Goal: Information Seeking & Learning: Learn about a topic

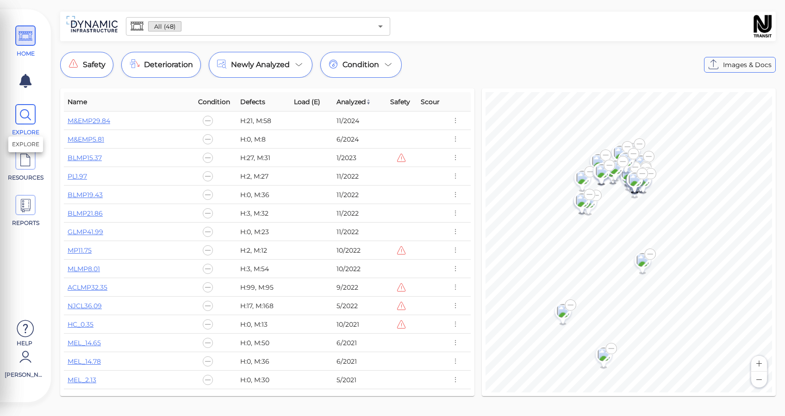
click at [31, 114] on icon at bounding box center [26, 115] width 14 height 21
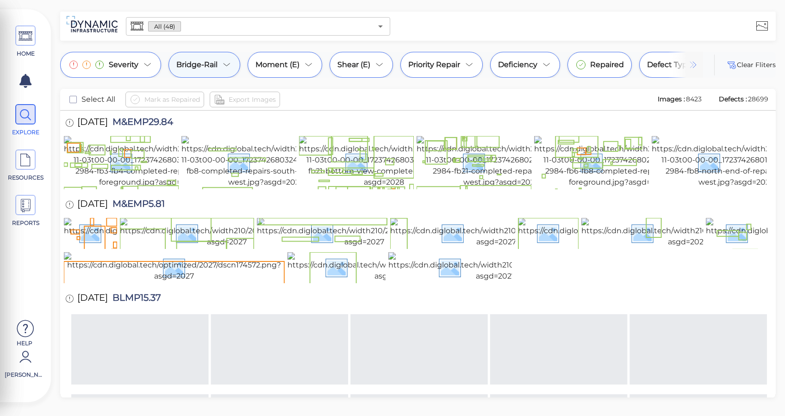
click at [226, 64] on icon at bounding box center [226, 64] width 11 height 11
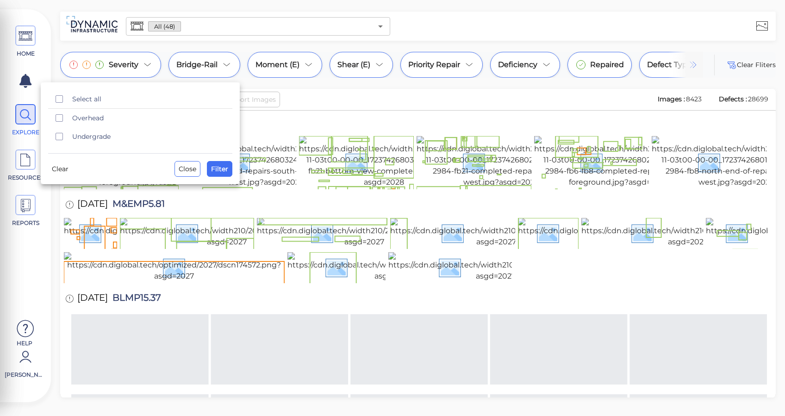
click at [330, 109] on div at bounding box center [392, 208] width 785 height 416
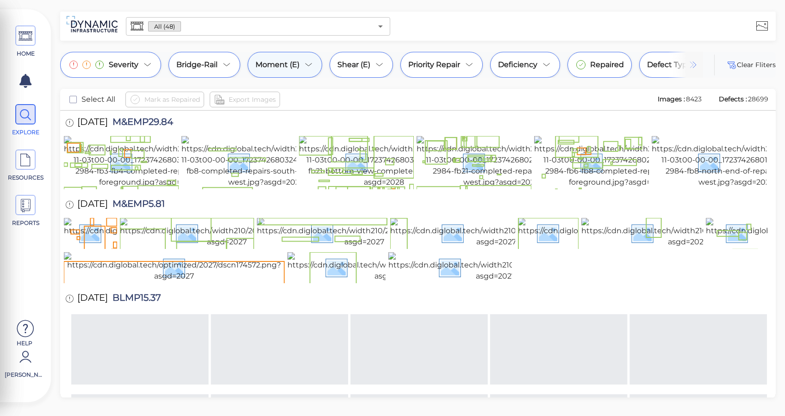
click at [305, 69] on icon at bounding box center [308, 64] width 11 height 11
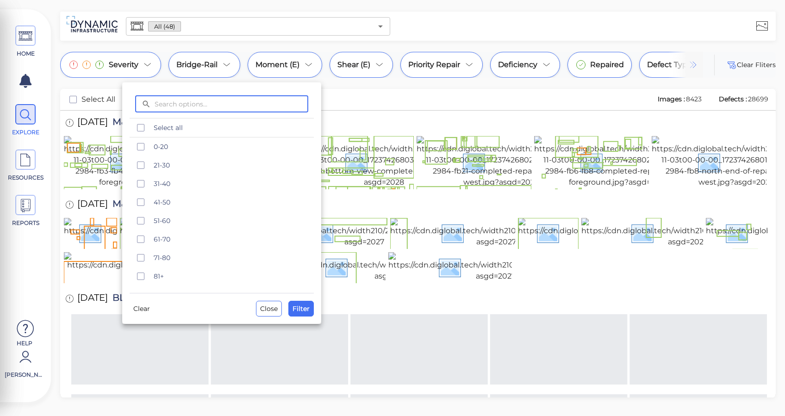
click at [381, 100] on div at bounding box center [392, 208] width 785 height 416
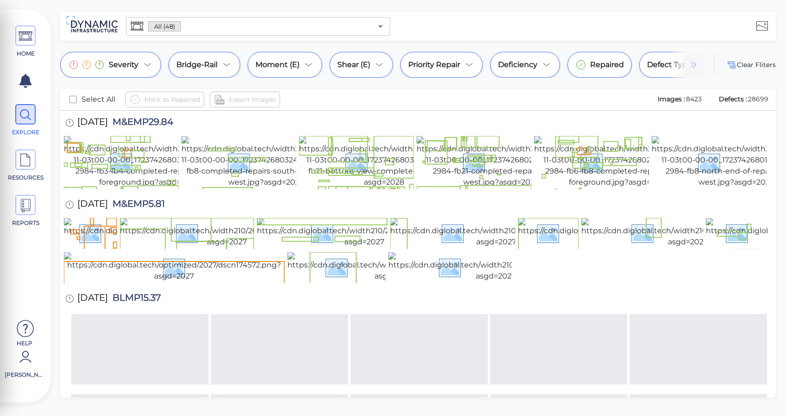
click at [374, 0] on body "This app is not optimized for mobile screens. Please access using a desktop or …" at bounding box center [392, 0] width 785 height 0
click at [383, 74] on div "Shear (E)" at bounding box center [361, 65] width 63 height 26
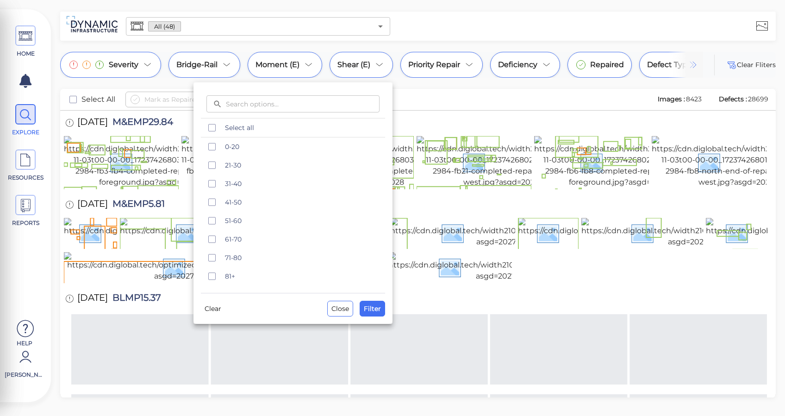
click at [440, 117] on div at bounding box center [392, 208] width 785 height 416
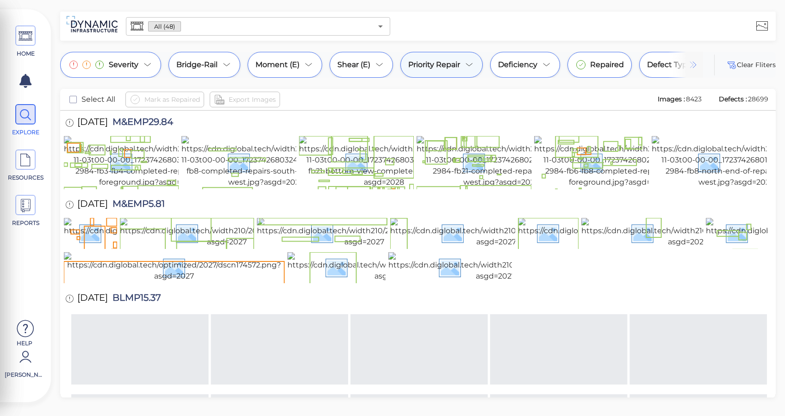
click at [449, 59] on div "Priority Repair" at bounding box center [441, 65] width 82 height 26
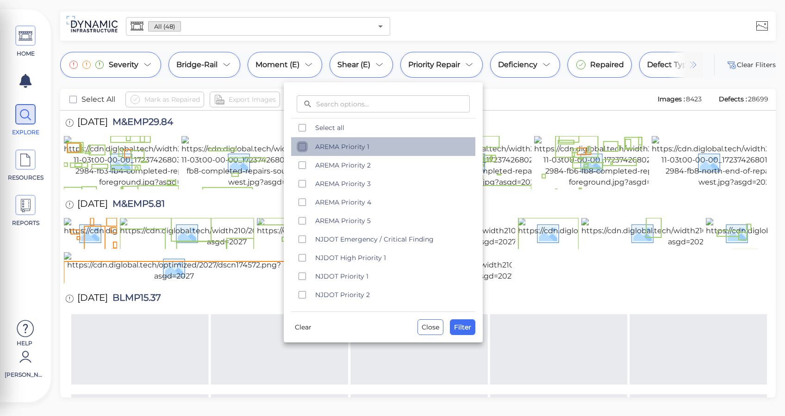
click at [304, 152] on icon "checkbox" at bounding box center [302, 146] width 11 height 11
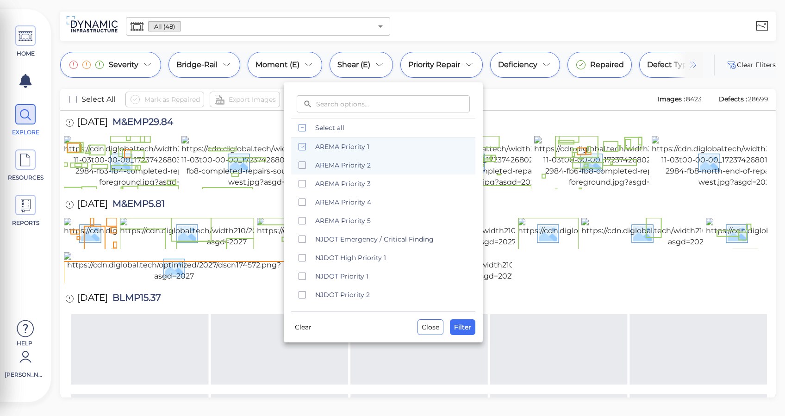
click at [305, 167] on icon "checkbox" at bounding box center [302, 165] width 11 height 11
click at [305, 189] on icon "checkbox" at bounding box center [302, 183] width 11 height 11
click at [467, 326] on span "Filter" at bounding box center [462, 327] width 17 height 11
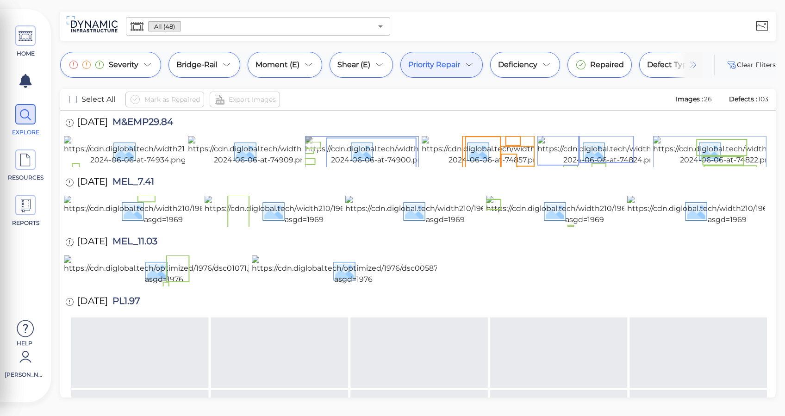
click at [375, 166] on img at bounding box center [401, 151] width 193 height 30
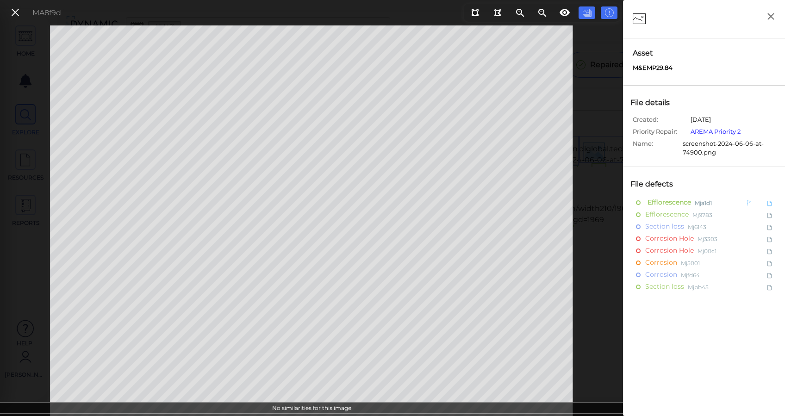
drag, startPoint x: 673, startPoint y: 237, endPoint x: 695, endPoint y: 203, distance: 41.2
click at [695, 205] on div "Efflorescence Mja1d1 Efflorescence Mj9783 Section loss Mj6143 Corrosion Hole Mj…" at bounding box center [704, 245] width 152 height 96
click at [726, 130] on link "AREMA Priority 2" at bounding box center [716, 131] width 50 height 7
drag, startPoint x: 7, startPoint y: 14, endPoint x: 159, endPoint y: 106, distance: 176.7
click at [7, 15] on button at bounding box center [15, 12] width 16 height 13
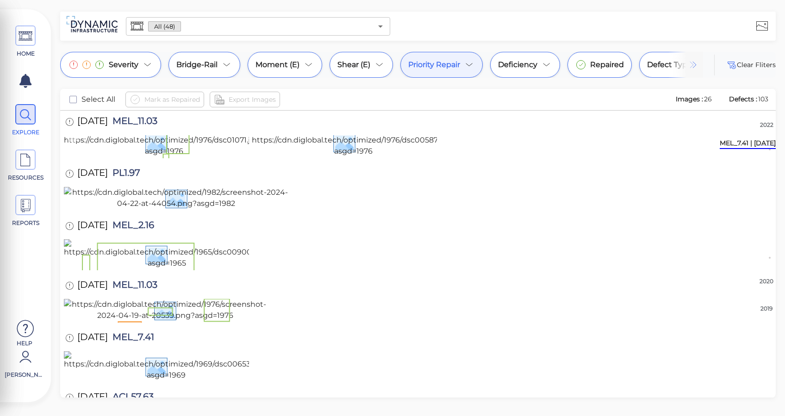
scroll to position [185, 0]
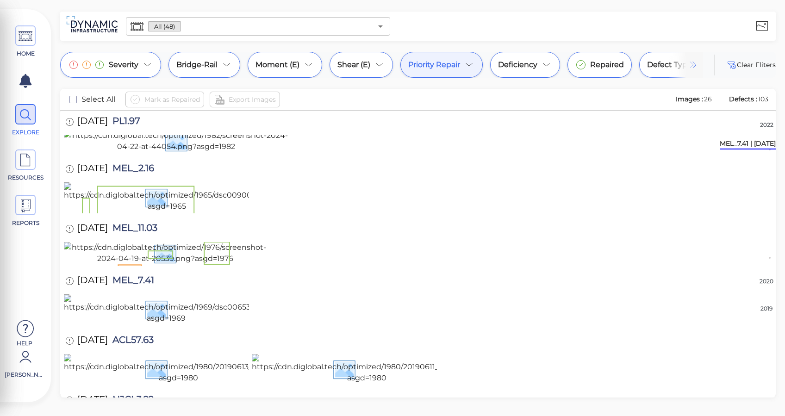
click at [305, 100] on img at bounding box center [353, 85] width 203 height 30
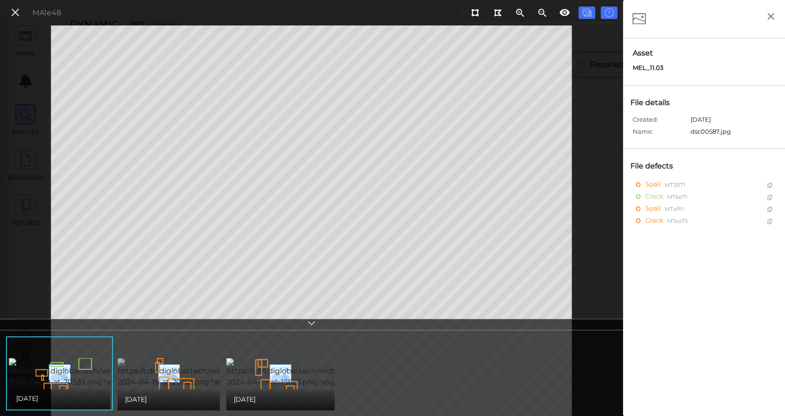
click at [187, 376] on img at bounding box center [213, 373] width 191 height 30
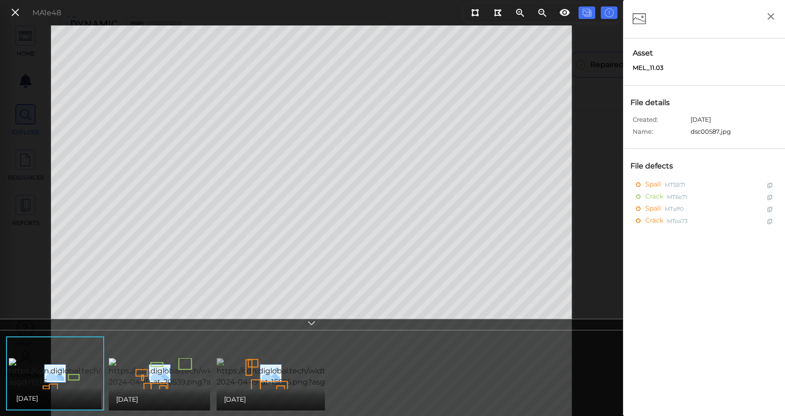
click at [262, 376] on img at bounding box center [312, 373] width 191 height 30
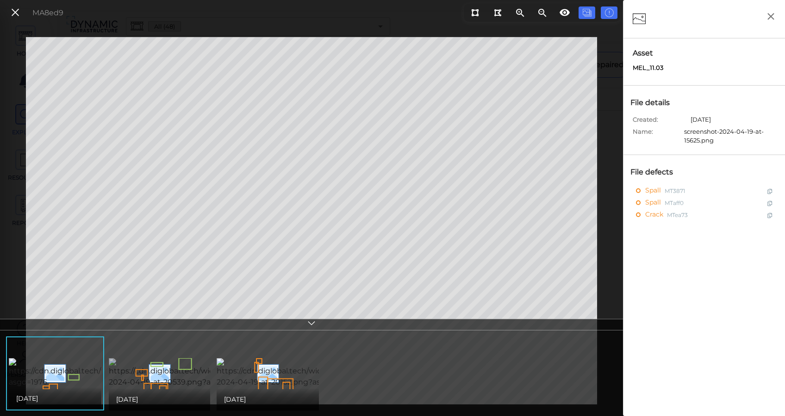
click at [169, 371] on img at bounding box center [204, 373] width 191 height 30
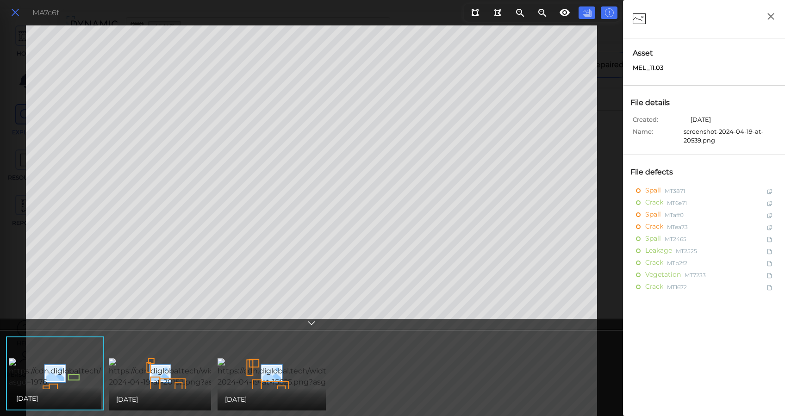
click at [19, 12] on icon at bounding box center [15, 12] width 10 height 12
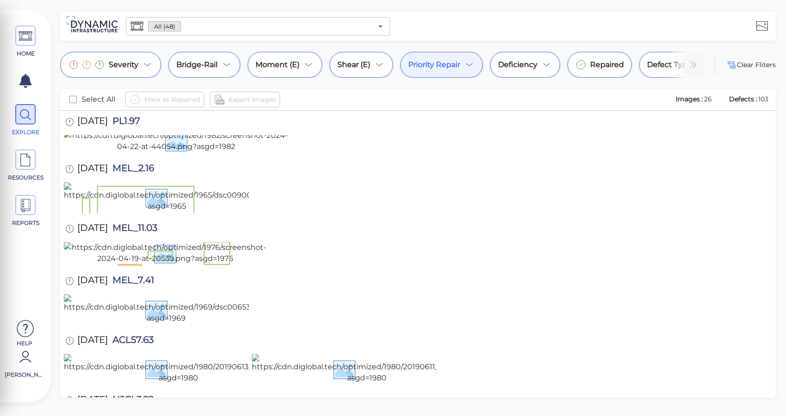
click at [295, 100] on img at bounding box center [353, 85] width 203 height 30
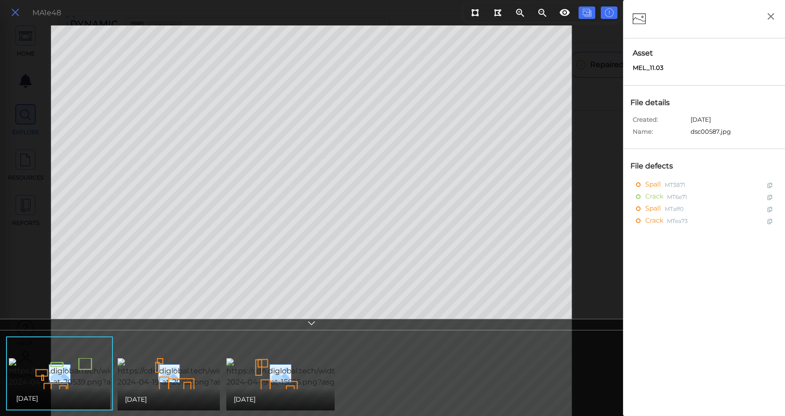
click at [15, 16] on icon at bounding box center [15, 12] width 10 height 12
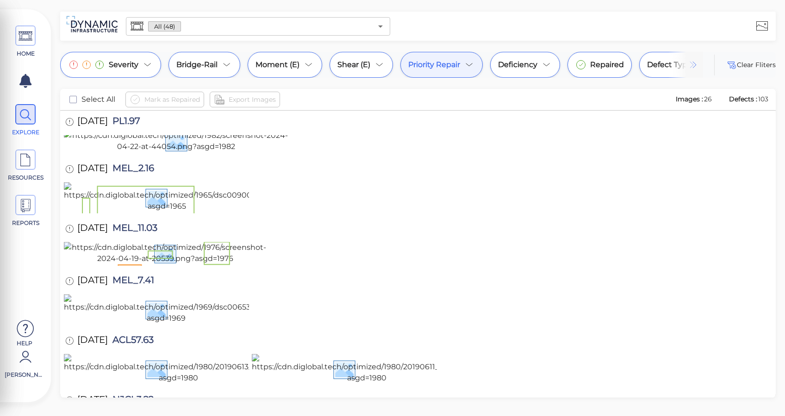
click at [213, 100] on img at bounding box center [164, 85] width 200 height 30
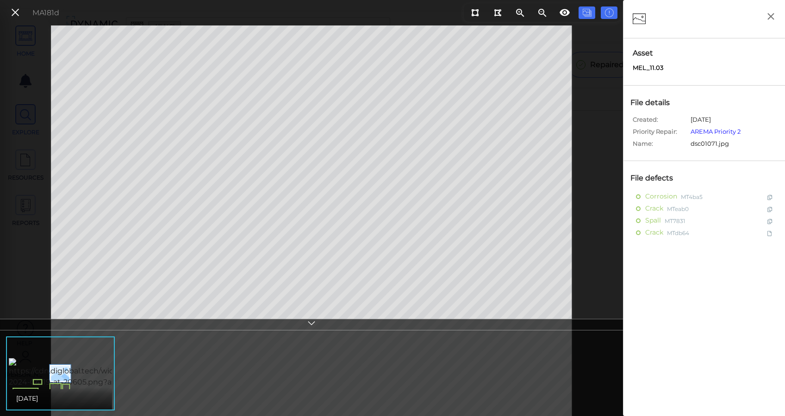
drag, startPoint x: 10, startPoint y: 10, endPoint x: 39, endPoint y: 57, distance: 55.3
click at [10, 11] on icon at bounding box center [15, 12] width 10 height 12
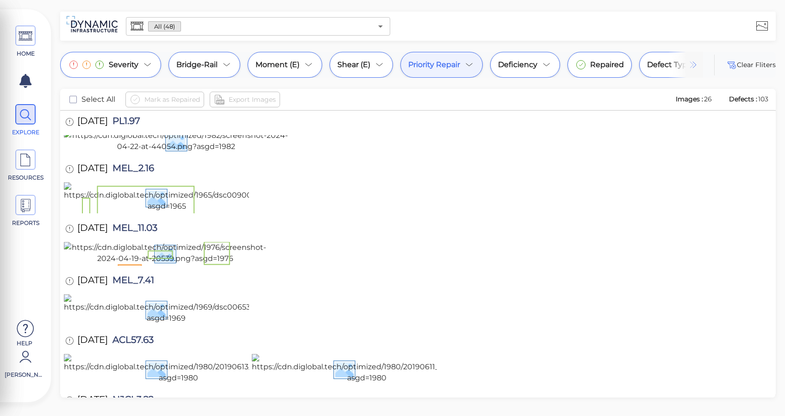
click at [399, 100] on img at bounding box center [353, 85] width 203 height 30
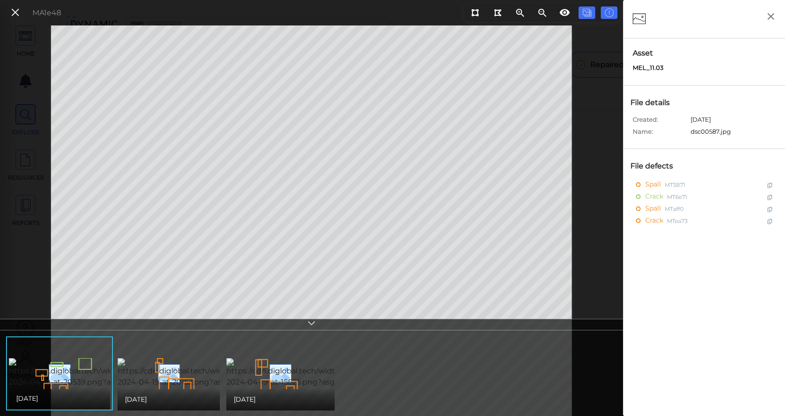
click at [198, 392] on div "[DATE]" at bounding box center [169, 399] width 102 height 22
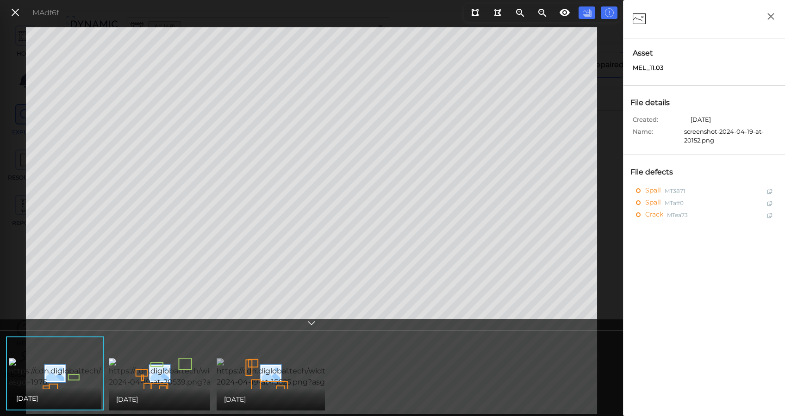
click at [263, 378] on img at bounding box center [312, 373] width 191 height 30
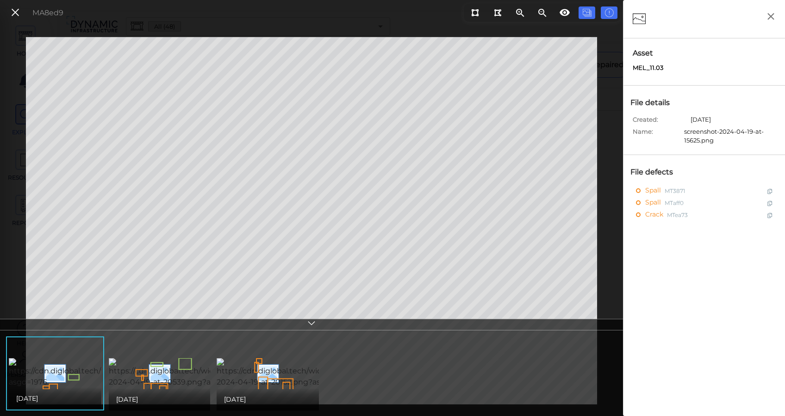
click at [169, 378] on img at bounding box center [204, 373] width 191 height 30
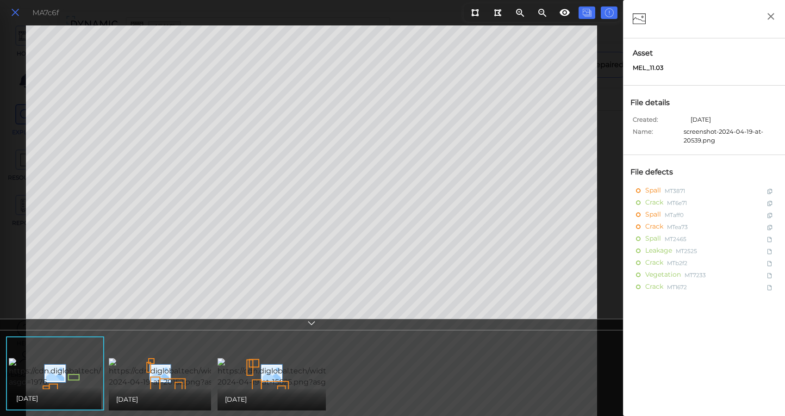
click at [19, 18] on icon at bounding box center [15, 12] width 10 height 12
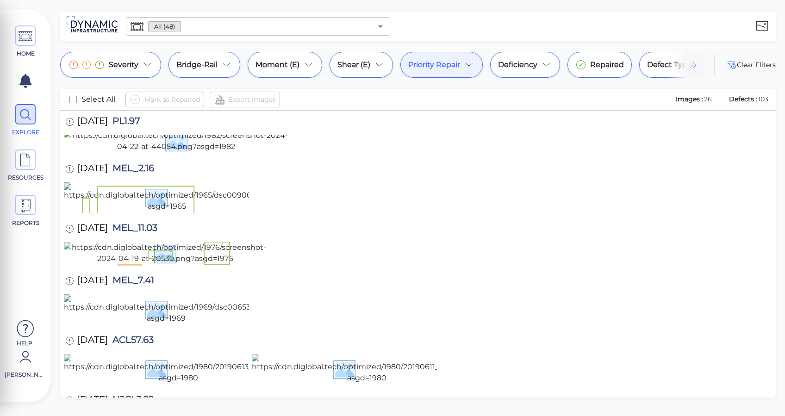
click at [391, 100] on img at bounding box center [353, 85] width 203 height 30
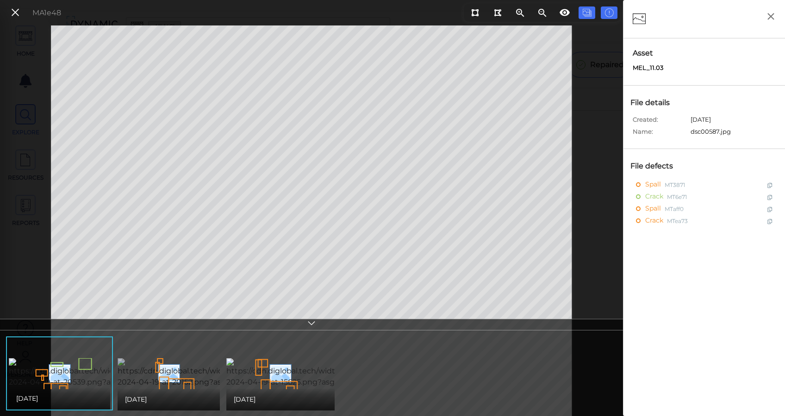
click at [212, 373] on img at bounding box center [213, 373] width 191 height 30
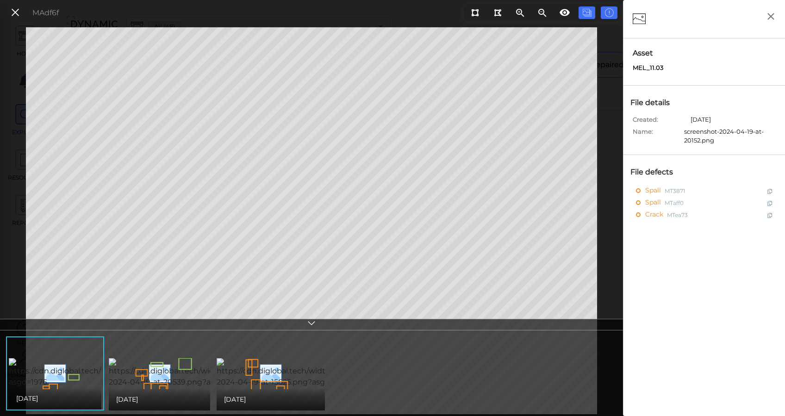
drag, startPoint x: 23, startPoint y: 13, endPoint x: 126, endPoint y: 138, distance: 161.7
click at [23, 14] on button at bounding box center [15, 12] width 16 height 13
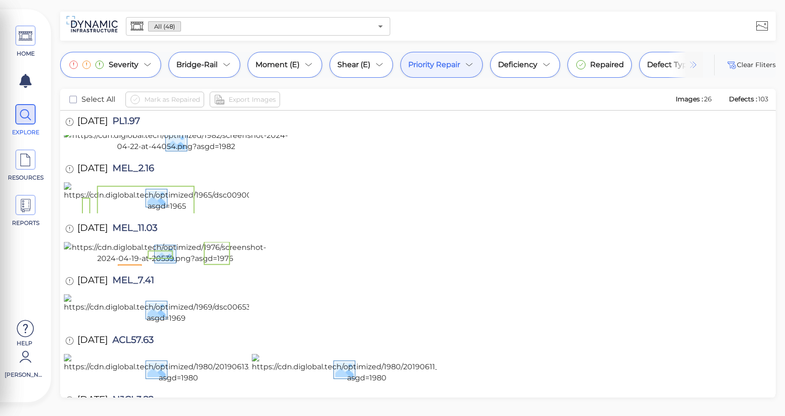
click at [366, 100] on img at bounding box center [353, 85] width 203 height 30
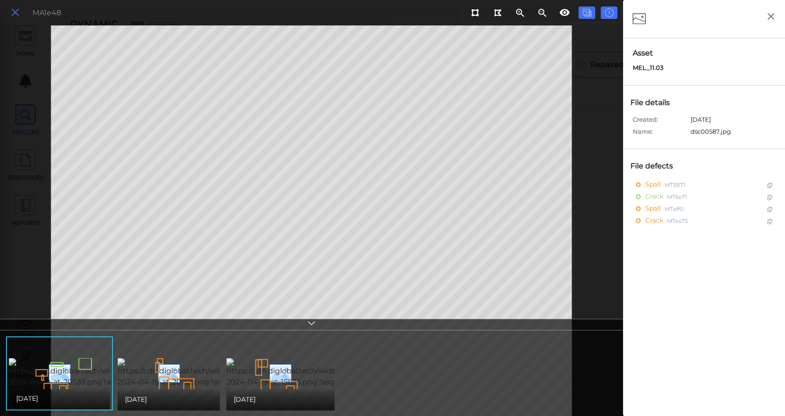
drag, startPoint x: 16, startPoint y: 15, endPoint x: 334, endPoint y: 282, distance: 415.2
click at [15, 13] on icon at bounding box center [15, 12] width 10 height 12
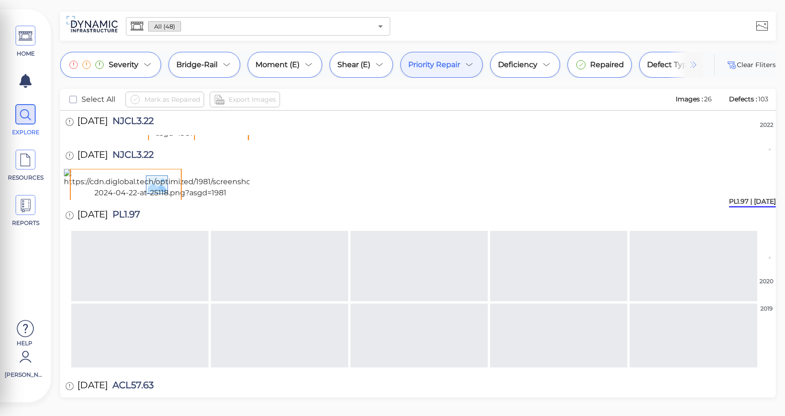
scroll to position [432, 0]
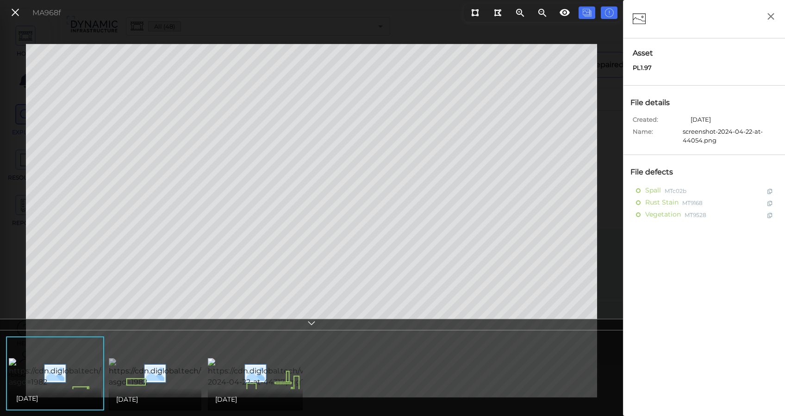
click at [144, 370] on img at bounding box center [210, 373] width 202 height 30
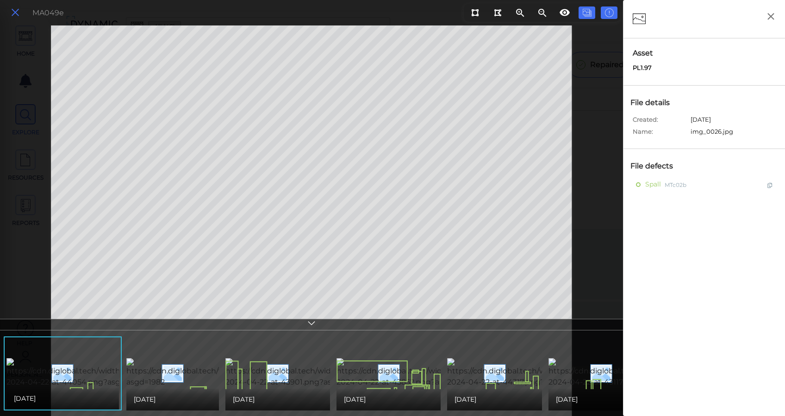
click at [15, 16] on icon at bounding box center [15, 12] width 10 height 12
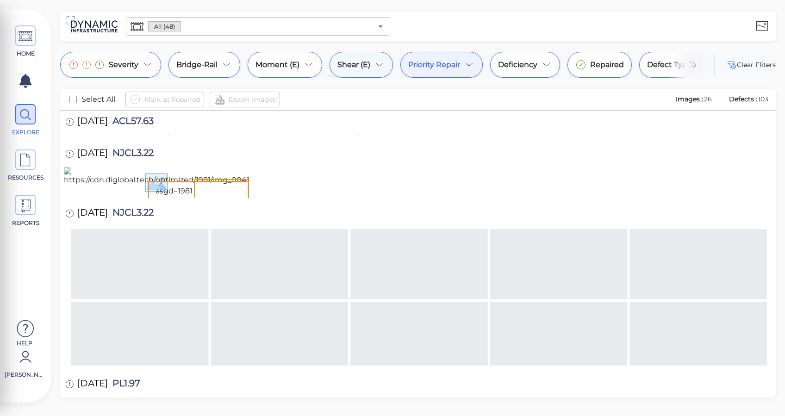
click at [341, 61] on span "Shear (E)" at bounding box center [353, 64] width 33 height 11
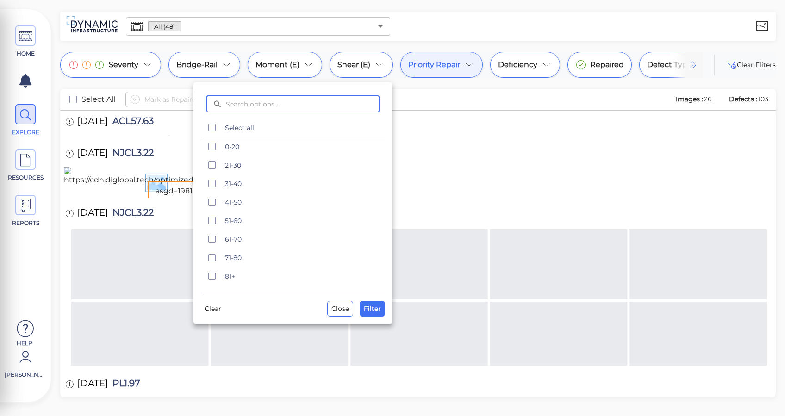
click at [426, 71] on div at bounding box center [392, 208] width 785 height 416
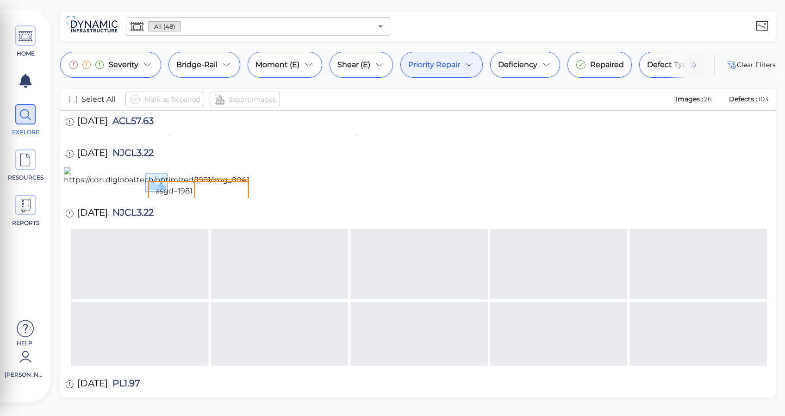
click at [420, 70] on div "Priority Repair" at bounding box center [441, 65] width 82 height 26
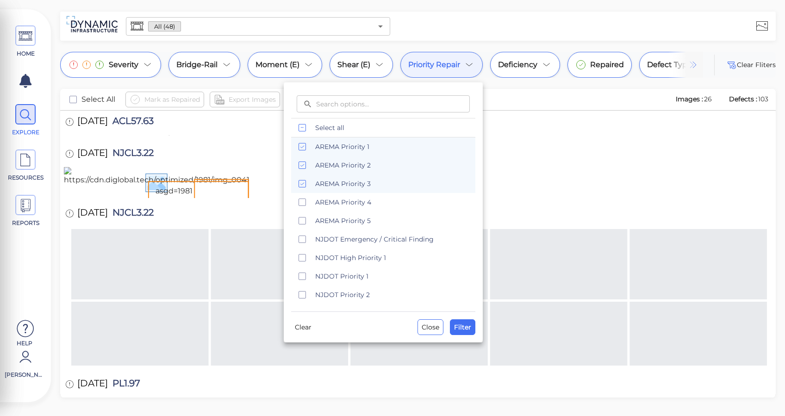
click at [544, 112] on div at bounding box center [392, 208] width 785 height 416
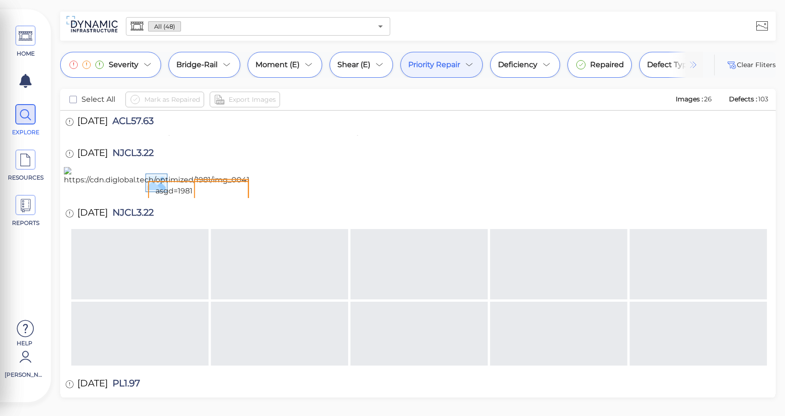
click at [395, 0] on body "This app is not optimized for mobile screens. Please access using a desktop or …" at bounding box center [392, 0] width 785 height 0
click at [363, 63] on span "Shear (E)" at bounding box center [353, 64] width 33 height 11
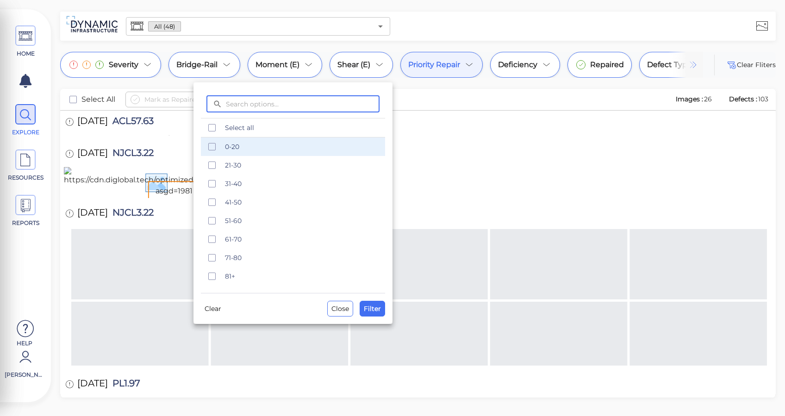
click at [227, 147] on span "0-20" at bounding box center [302, 146] width 155 height 9
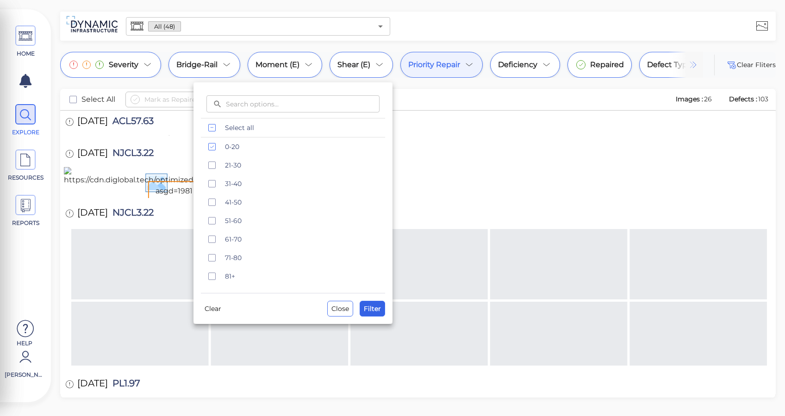
click at [374, 302] on button "Filter" at bounding box center [372, 309] width 25 height 16
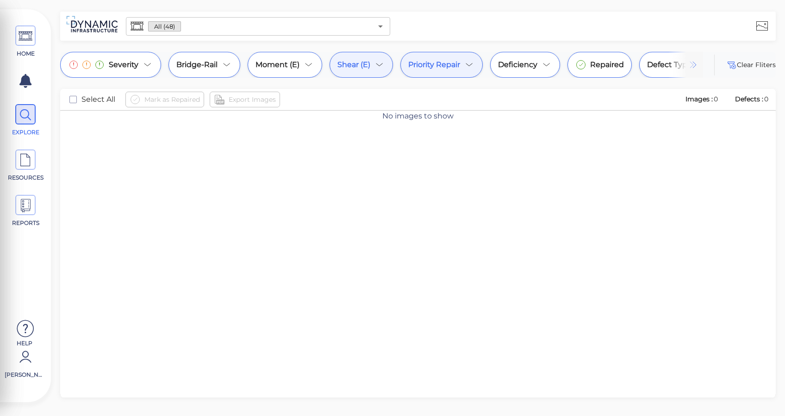
click at [386, 76] on div "Shear (E)" at bounding box center [361, 65] width 63 height 26
click at [377, 66] on icon at bounding box center [379, 64] width 11 height 11
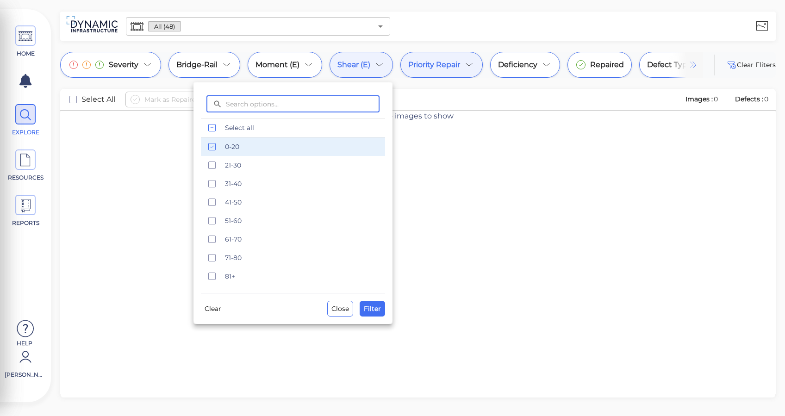
click at [227, 149] on span "0-20" at bounding box center [302, 146] width 155 height 9
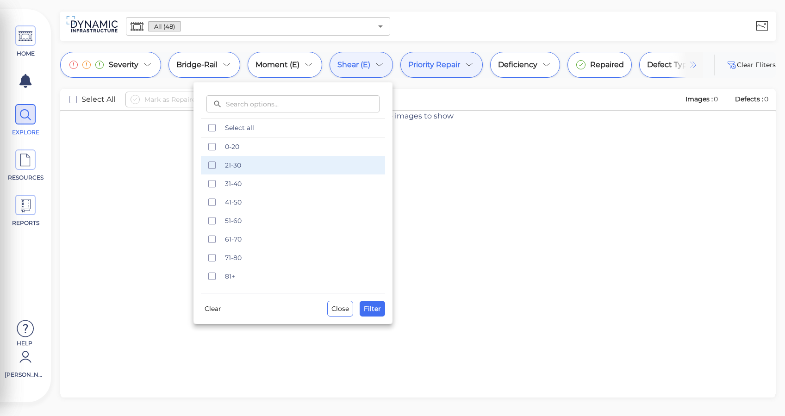
click at [224, 168] on div "21-30" at bounding box center [293, 165] width 184 height 19
click at [380, 309] on span "Filter" at bounding box center [372, 308] width 17 height 11
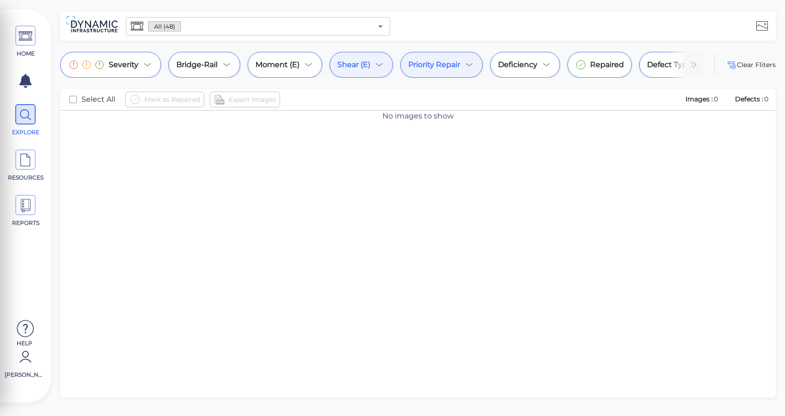
click at [361, 67] on span "Shear (E)" at bounding box center [353, 64] width 33 height 11
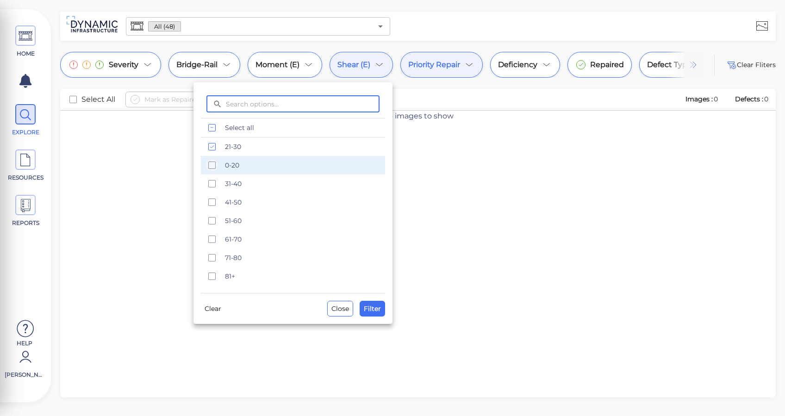
click at [216, 159] on div "0-20" at bounding box center [293, 165] width 184 height 19
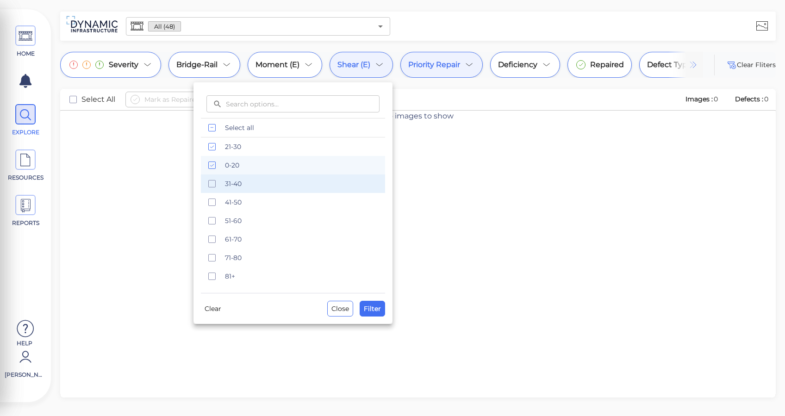
click at [207, 192] on div "31-40" at bounding box center [293, 183] width 184 height 19
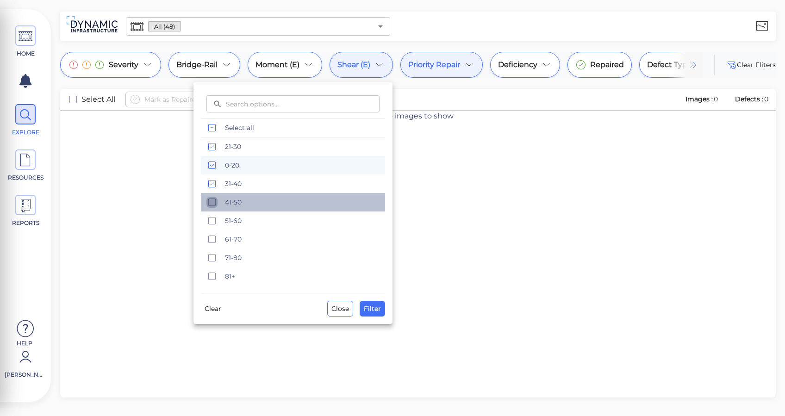
click at [214, 207] on icon "checkbox" at bounding box center [211, 202] width 11 height 11
click at [365, 304] on span "Filter" at bounding box center [372, 308] width 17 height 11
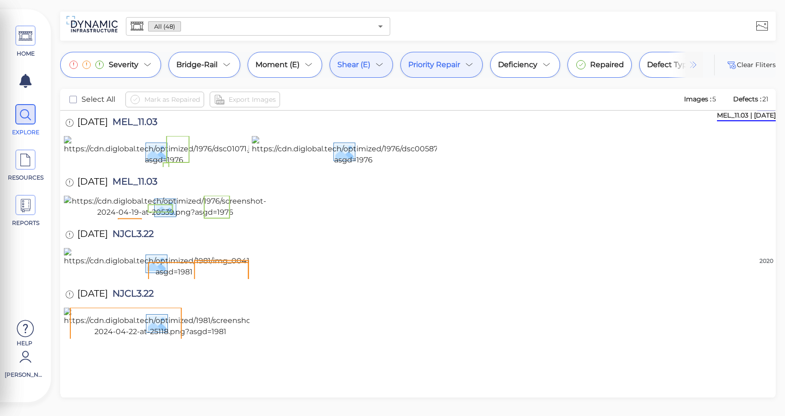
click at [372, 60] on div "Shear (E)" at bounding box center [361, 65] width 63 height 26
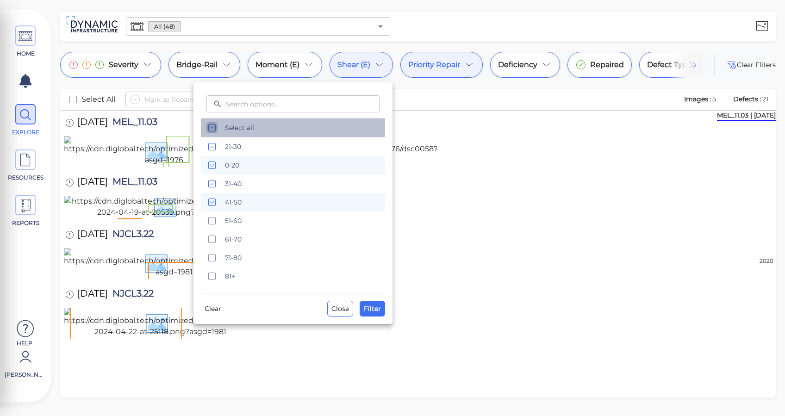
click at [212, 130] on icon "checkbox" at bounding box center [211, 127] width 11 height 11
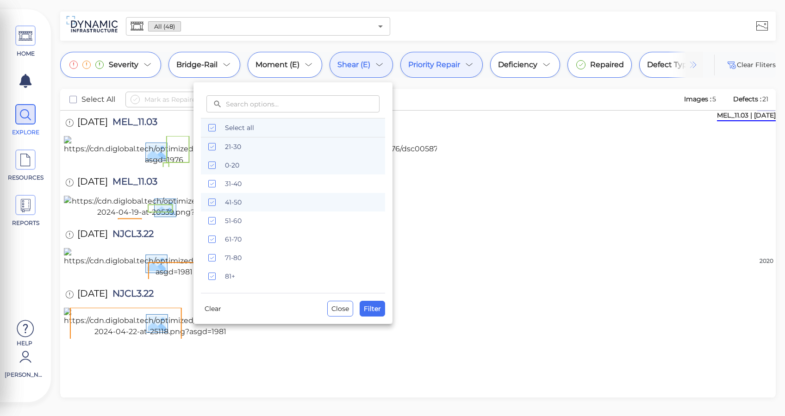
click at [215, 150] on icon "checkbox" at bounding box center [211, 146] width 11 height 11
click at [211, 169] on icon "checkbox" at bounding box center [211, 165] width 11 height 11
click at [211, 185] on icon "checkbox" at bounding box center [211, 183] width 11 height 11
click at [381, 307] on button "Filter" at bounding box center [372, 309] width 25 height 16
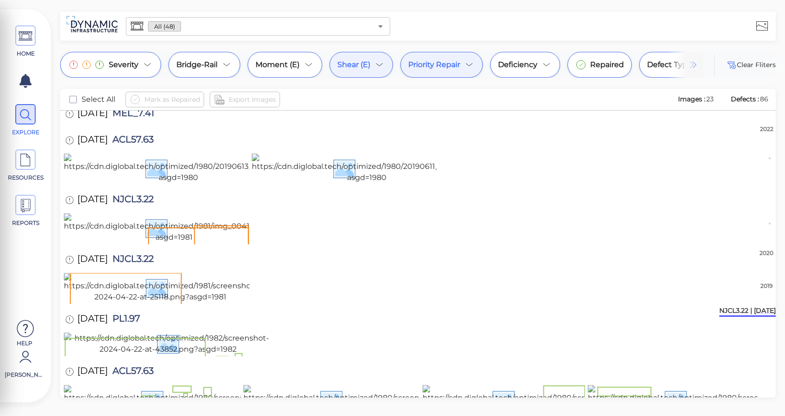
scroll to position [970, 0]
click at [392, 62] on div "Shear (E)" at bounding box center [361, 65] width 63 height 26
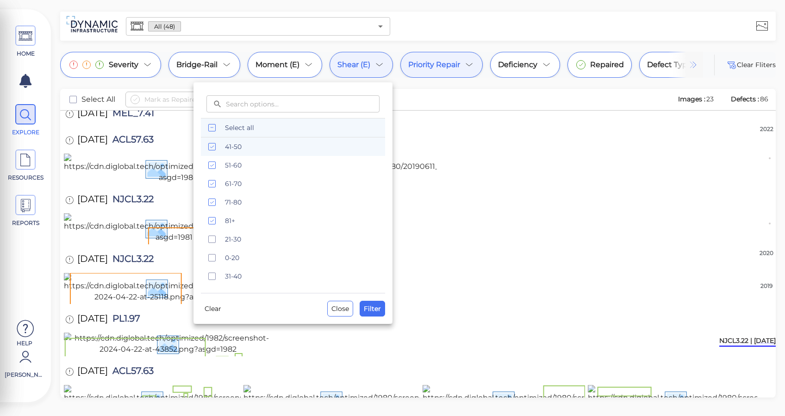
click at [459, 213] on div at bounding box center [392, 208] width 785 height 416
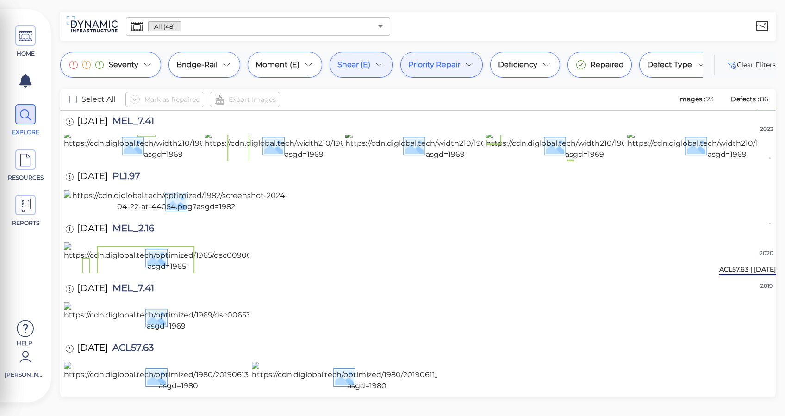
scroll to position [0, 0]
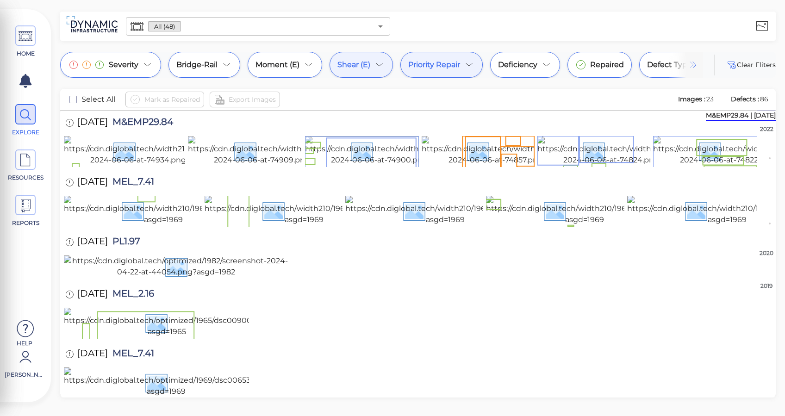
click at [366, 75] on div "Shear (E)" at bounding box center [361, 65] width 63 height 26
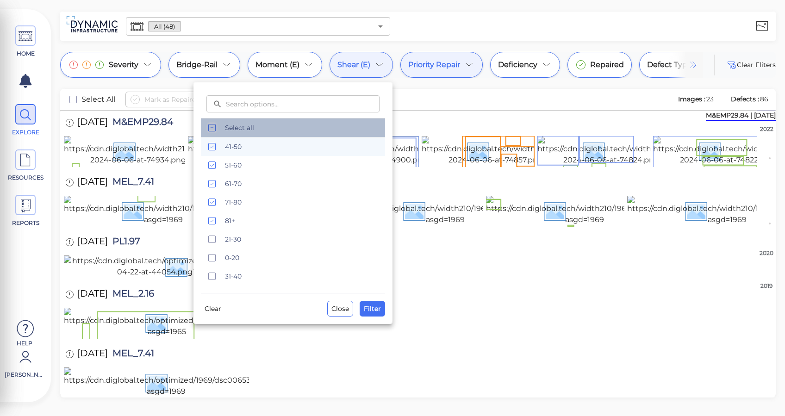
click at [219, 131] on div "Select all" at bounding box center [293, 127] width 184 height 19
click at [374, 312] on span "Filter" at bounding box center [372, 308] width 17 height 11
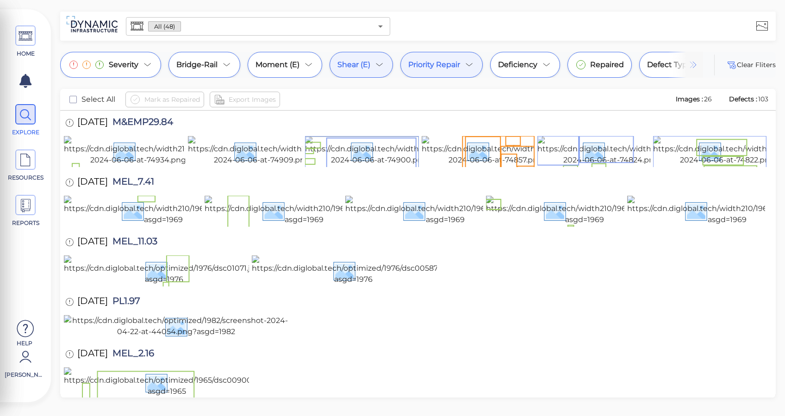
click at [372, 69] on div "Shear (E)" at bounding box center [361, 65] width 63 height 26
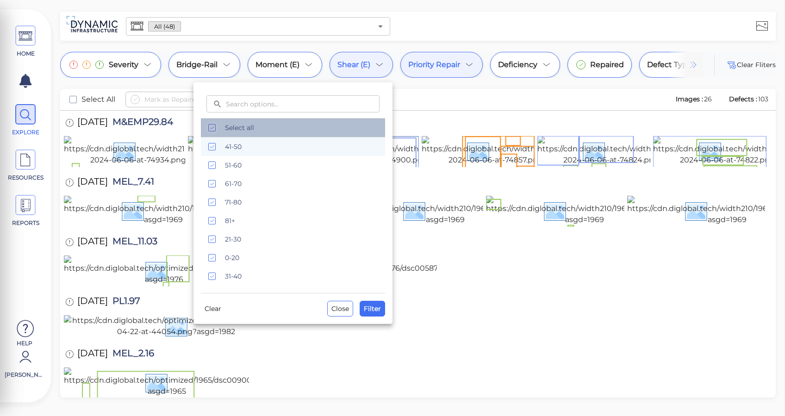
click at [230, 130] on span "Select all" at bounding box center [302, 127] width 155 height 9
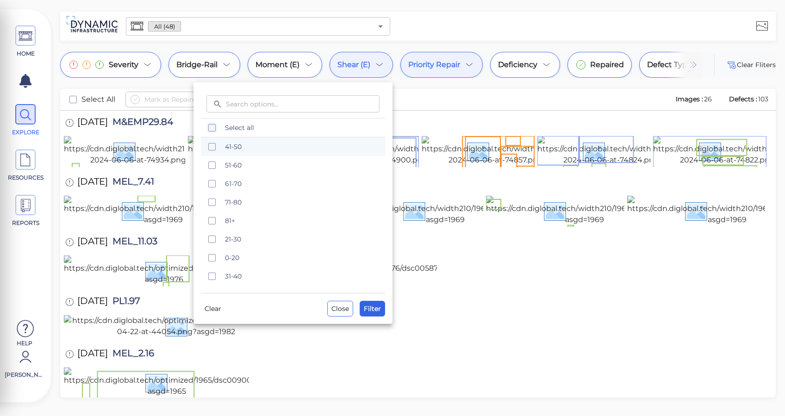
click at [383, 313] on button "Filter" at bounding box center [372, 309] width 25 height 16
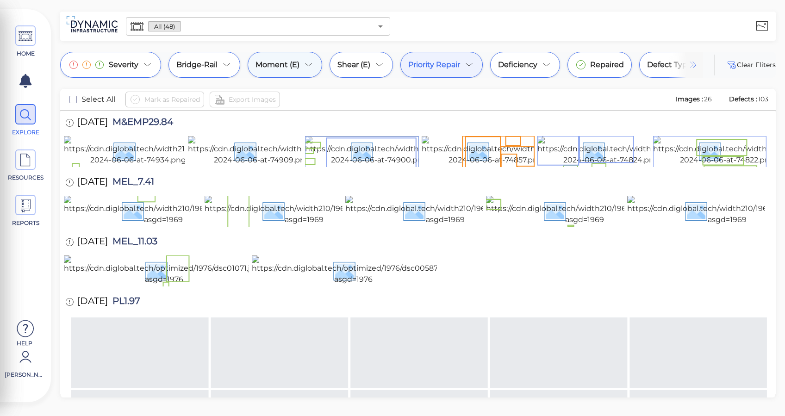
click at [311, 62] on icon at bounding box center [308, 64] width 11 height 11
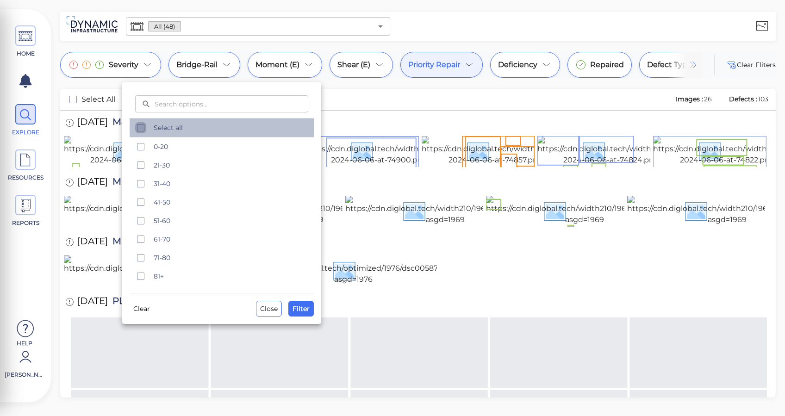
click at [144, 131] on icon "checkbox" at bounding box center [140, 127] width 11 height 11
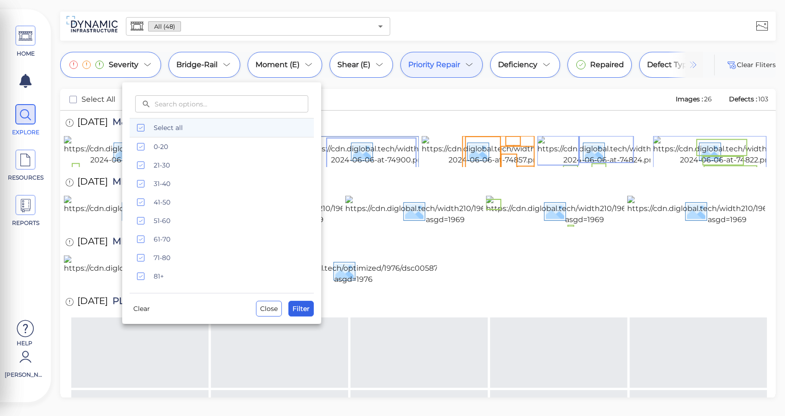
drag, startPoint x: 307, startPoint y: 321, endPoint x: 305, endPoint y: 315, distance: 6.0
click at [307, 319] on div "​ ​ Select all 0-20 21-30 [PHONE_NUMBER] [PHONE_NUMBER] 71-80 81+ Clear Close F…" at bounding box center [221, 203] width 199 height 242
click at [305, 315] on button "Filter" at bounding box center [300, 309] width 25 height 16
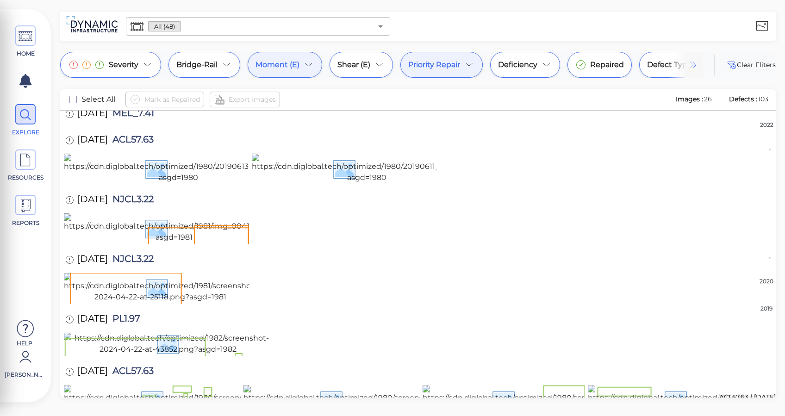
scroll to position [1632, 0]
click at [307, 60] on icon at bounding box center [308, 64] width 11 height 11
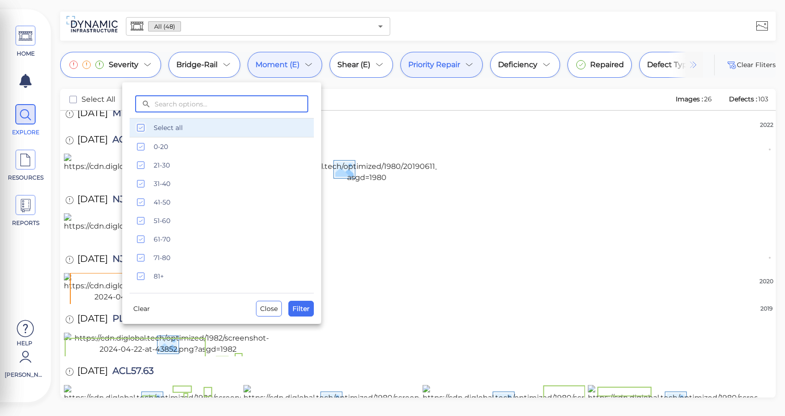
click at [178, 131] on span "Select all" at bounding box center [231, 127] width 155 height 9
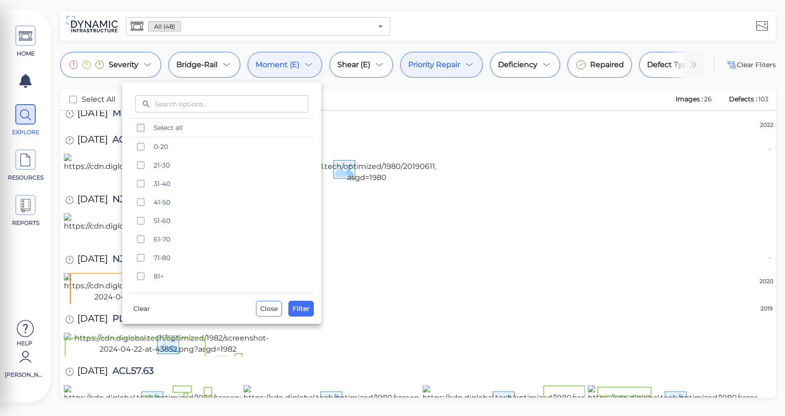
drag, startPoint x: 309, startPoint y: 309, endPoint x: 372, endPoint y: 174, distance: 149.3
click at [309, 310] on span "Filter" at bounding box center [301, 308] width 17 height 11
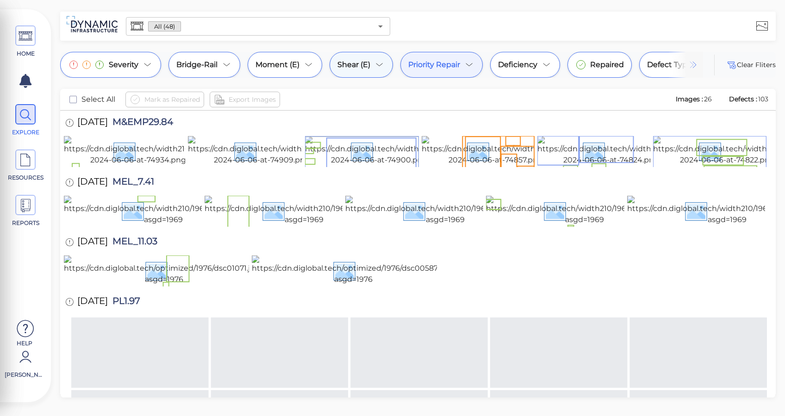
click at [372, 72] on div "Shear (E)" at bounding box center [361, 65] width 63 height 26
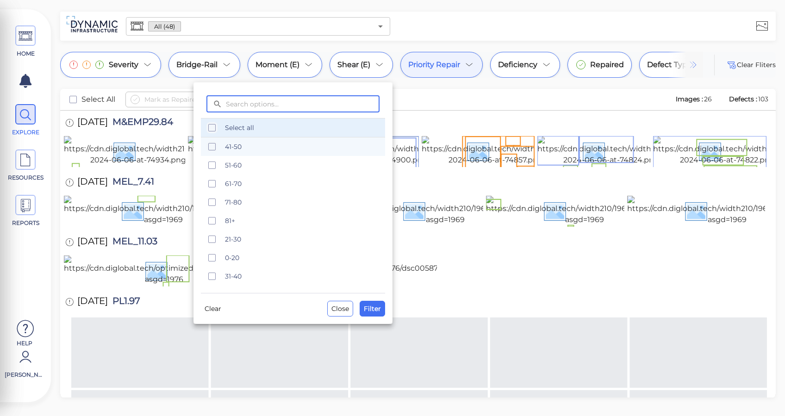
click at [259, 124] on span "Select all" at bounding box center [302, 127] width 155 height 9
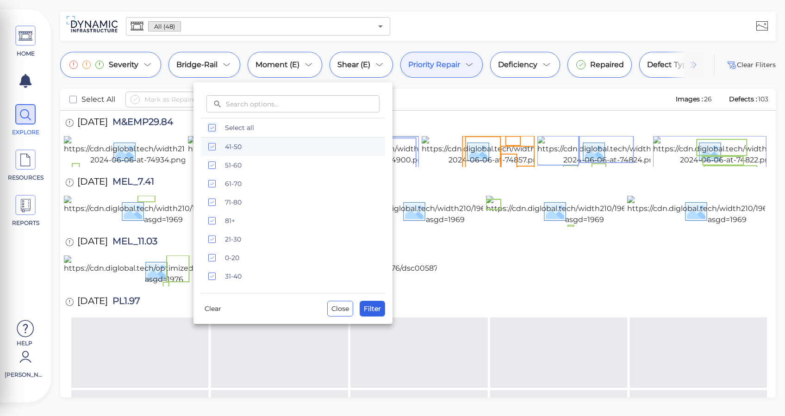
click at [383, 309] on button "Filter" at bounding box center [372, 309] width 25 height 16
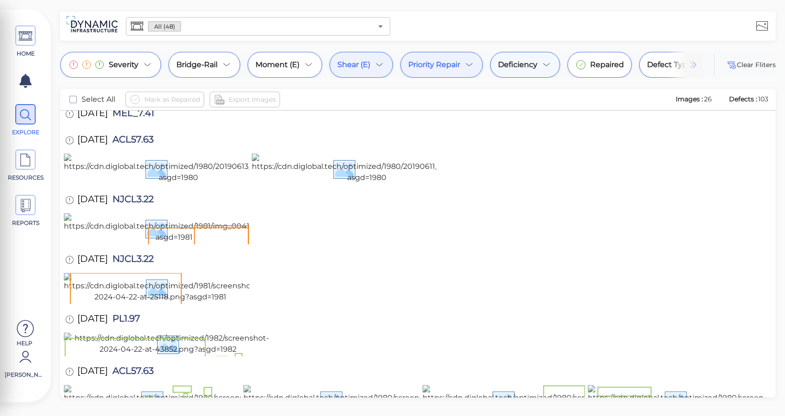
click at [520, 59] on div "Deficiency" at bounding box center [525, 65] width 70 height 26
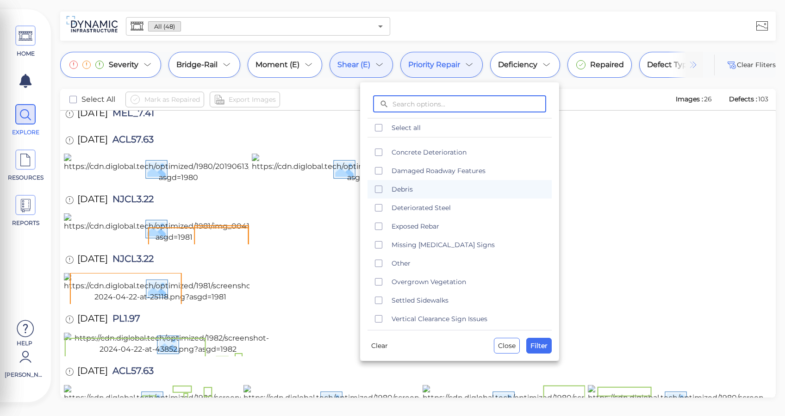
scroll to position [19, 0]
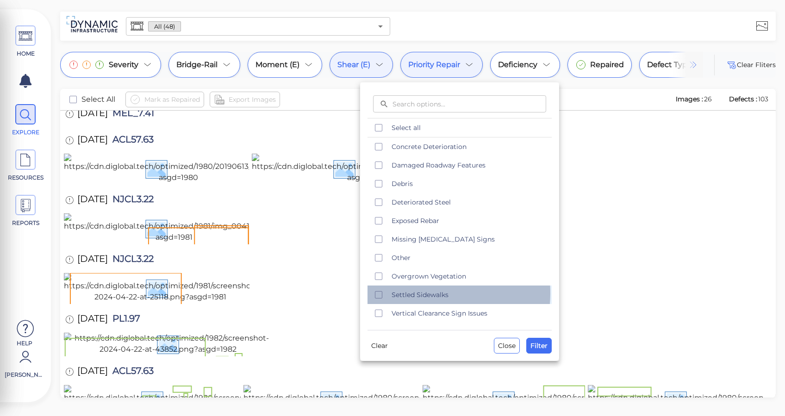
click at [424, 293] on span "Settled Sidewalks" at bounding box center [469, 294] width 155 height 9
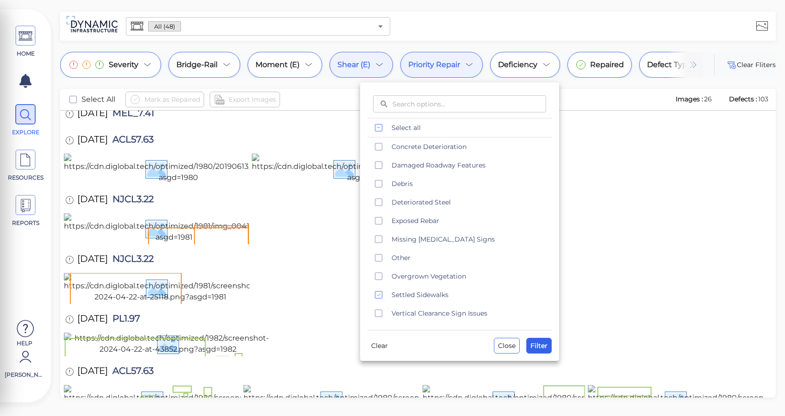
click at [540, 346] on span "Filter" at bounding box center [538, 345] width 17 height 11
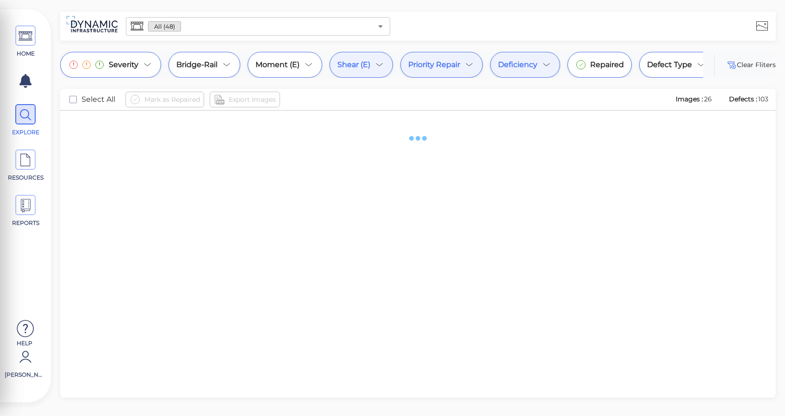
scroll to position [0, 0]
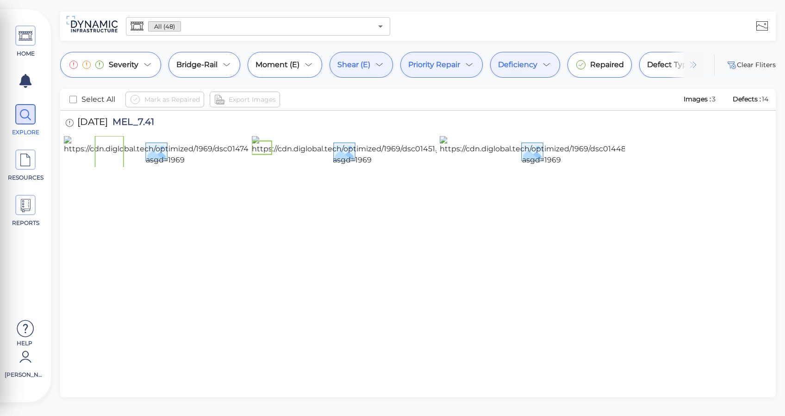
click at [365, 54] on div "Shear (E)" at bounding box center [361, 65] width 63 height 26
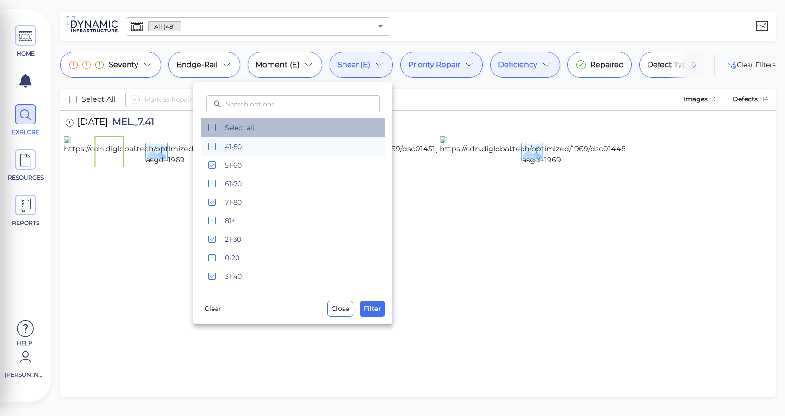
click at [247, 126] on span "Select all" at bounding box center [302, 127] width 155 height 9
click at [372, 310] on span "Filter" at bounding box center [372, 308] width 17 height 11
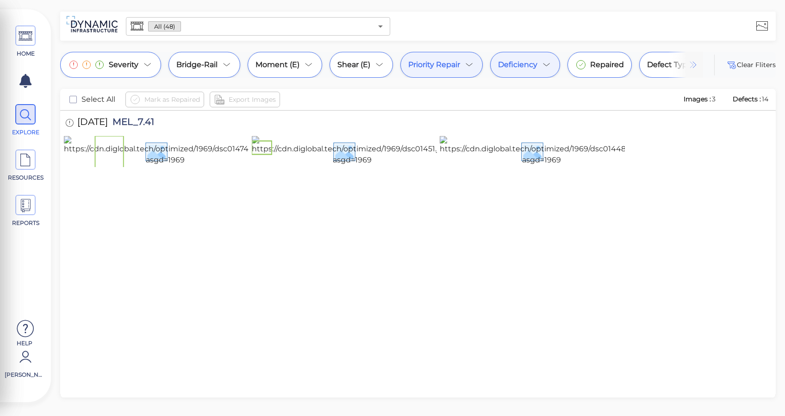
click at [476, 63] on div "Priority Repair" at bounding box center [441, 65] width 82 height 26
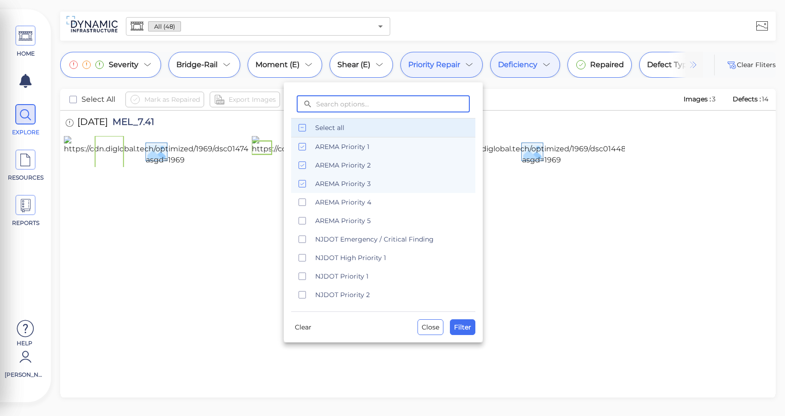
click at [336, 125] on span "Select all" at bounding box center [392, 127] width 155 height 9
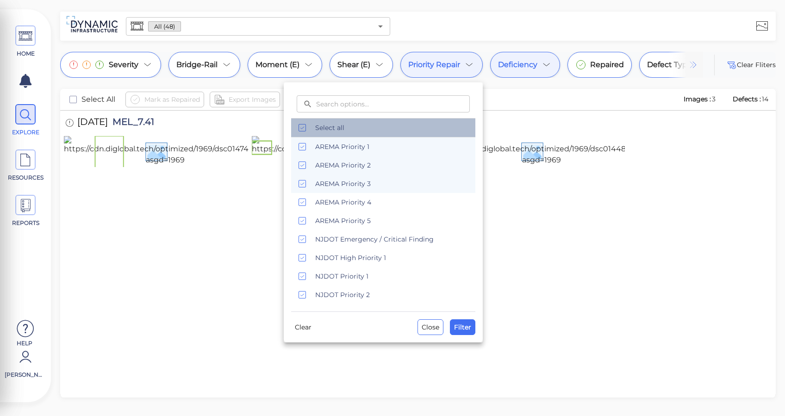
click at [348, 128] on span "Select all" at bounding box center [392, 127] width 155 height 9
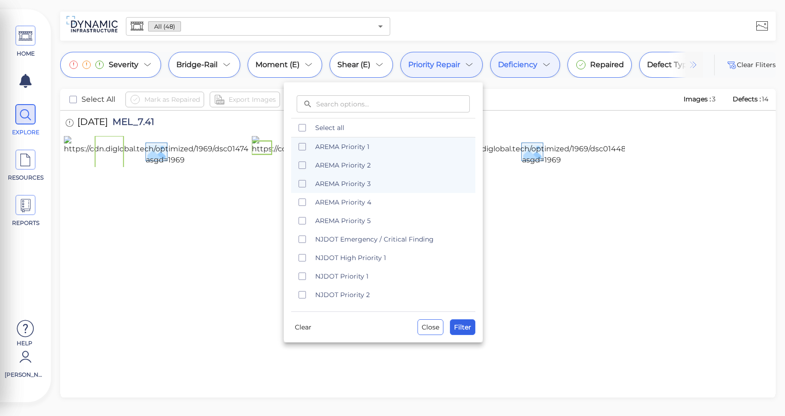
click at [464, 322] on span "Filter" at bounding box center [462, 327] width 17 height 11
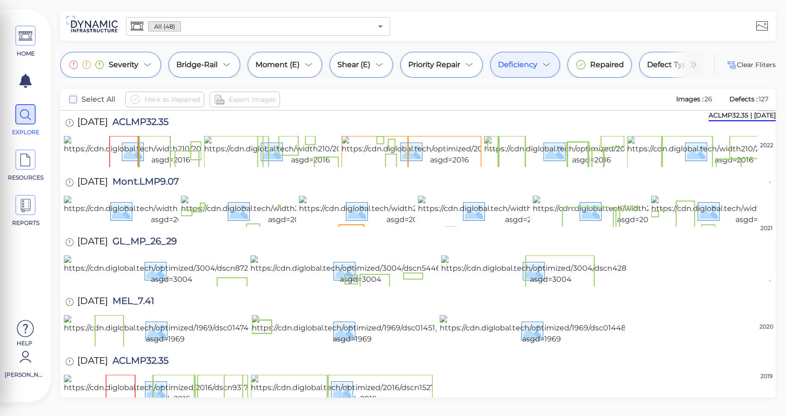
click at [70, 100] on icon "checkbox" at bounding box center [73, 99] width 11 height 11
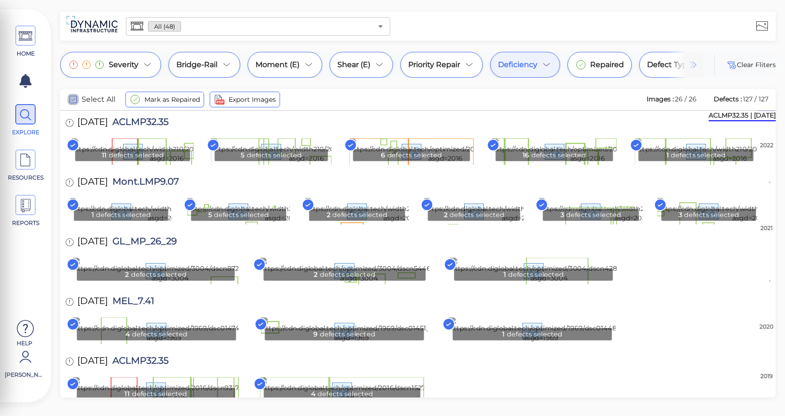
click at [68, 102] on icon "checkbox" at bounding box center [73, 99] width 11 height 11
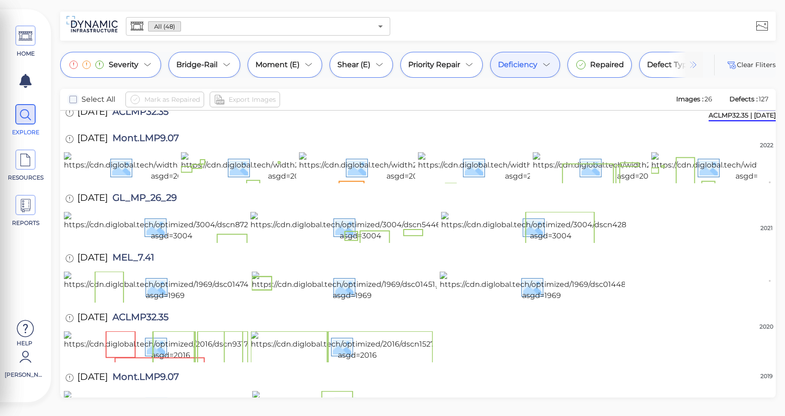
scroll to position [62, 0]
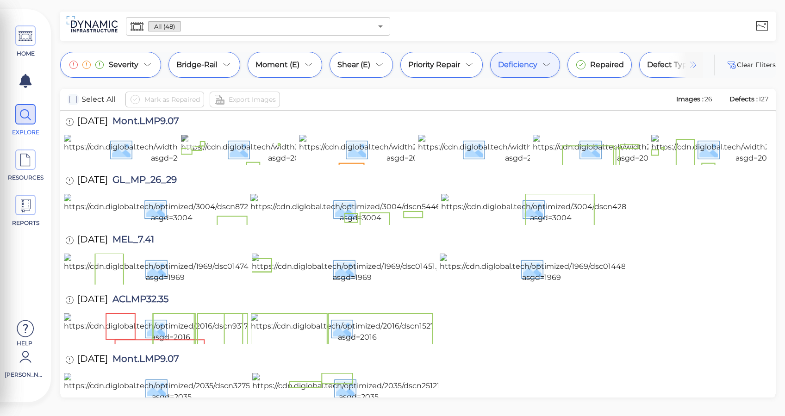
click at [194, 149] on icon at bounding box center [190, 143] width 12 height 12
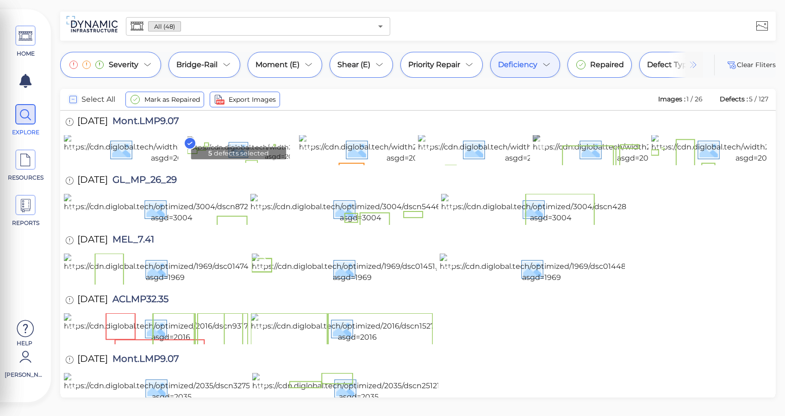
click at [545, 149] on icon at bounding box center [542, 143] width 12 height 12
click at [37, 20] on div "HOME EXPLORE RESOURCES REPORTS" at bounding box center [26, 130] width 42 height 222
click at [7, 39] on span "HOME" at bounding box center [26, 41] width 42 height 32
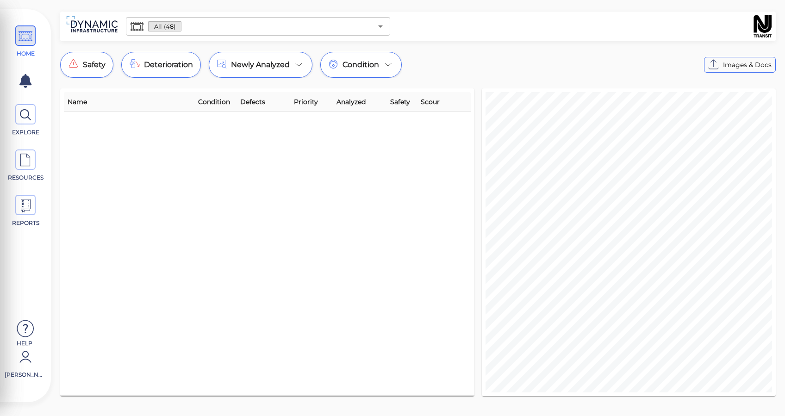
click at [24, 32] on icon at bounding box center [26, 36] width 14 height 21
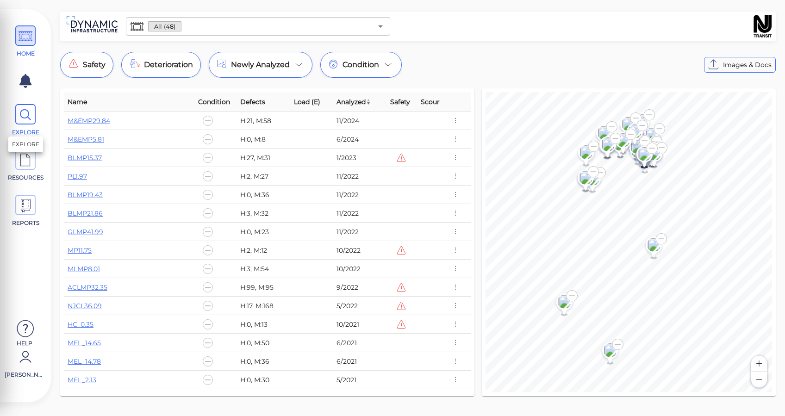
click at [36, 113] on span "EXPLORE" at bounding box center [26, 120] width 42 height 32
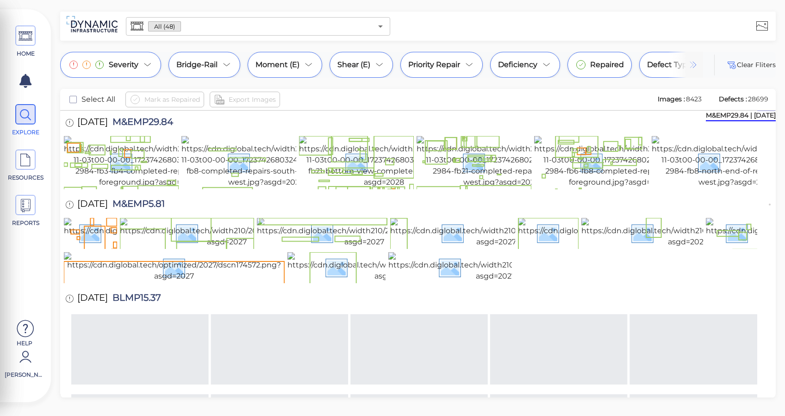
click at [37, 23] on div "HOME EXPLORE RESOURCES REPORTS" at bounding box center [26, 130] width 42 height 222
click at [29, 31] on icon at bounding box center [26, 36] width 14 height 21
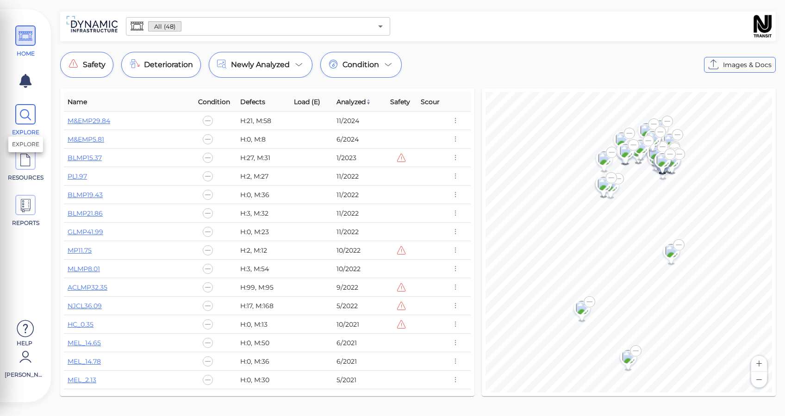
click at [14, 115] on span "EXPLORE" at bounding box center [26, 120] width 42 height 32
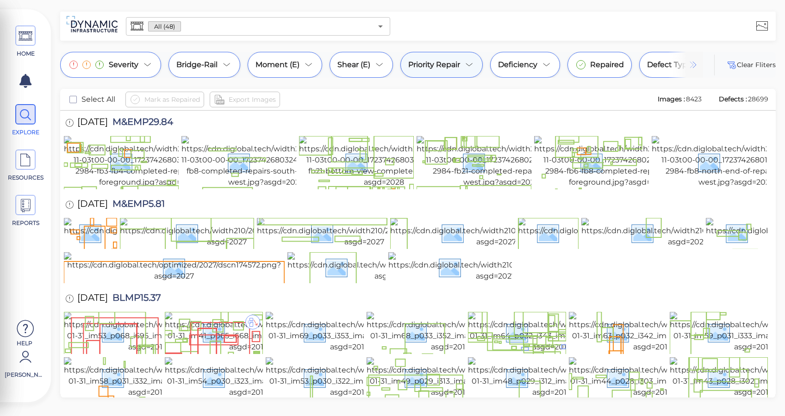
click at [467, 62] on icon at bounding box center [469, 64] width 11 height 11
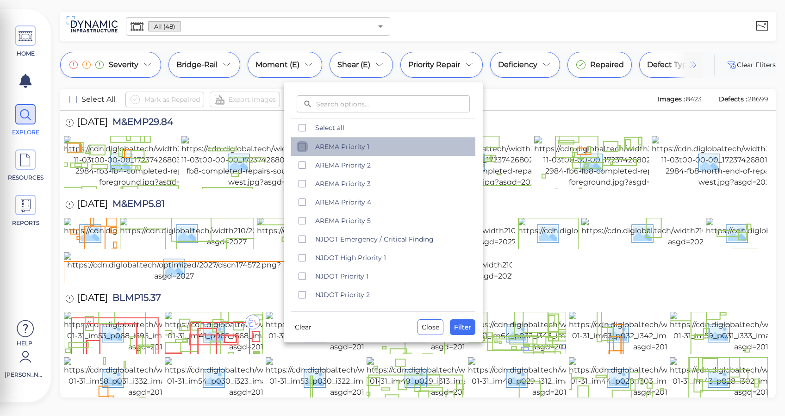
click at [302, 147] on icon "checkbox" at bounding box center [302, 146] width 11 height 11
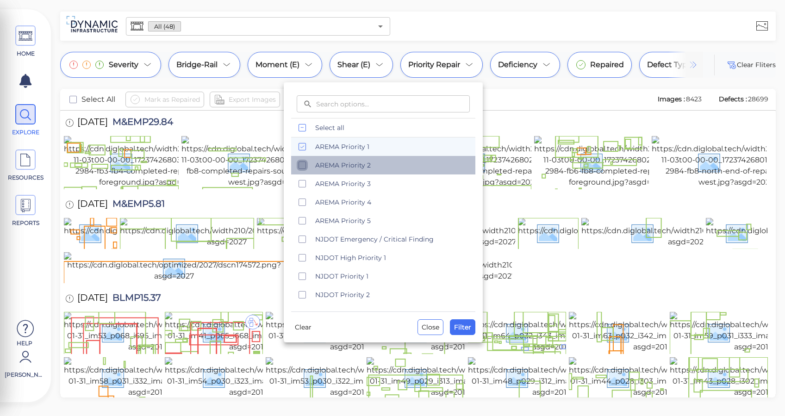
click at [301, 166] on icon "checkbox" at bounding box center [302, 165] width 11 height 11
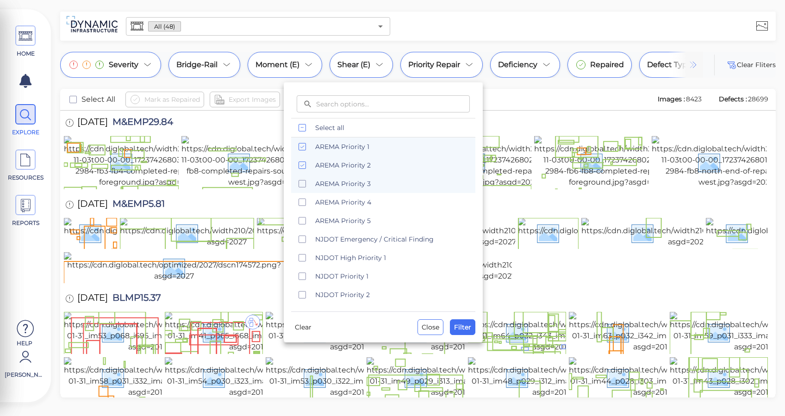
click at [300, 184] on icon "checkbox" at bounding box center [302, 183] width 11 height 11
click at [460, 329] on span "Filter" at bounding box center [462, 327] width 17 height 11
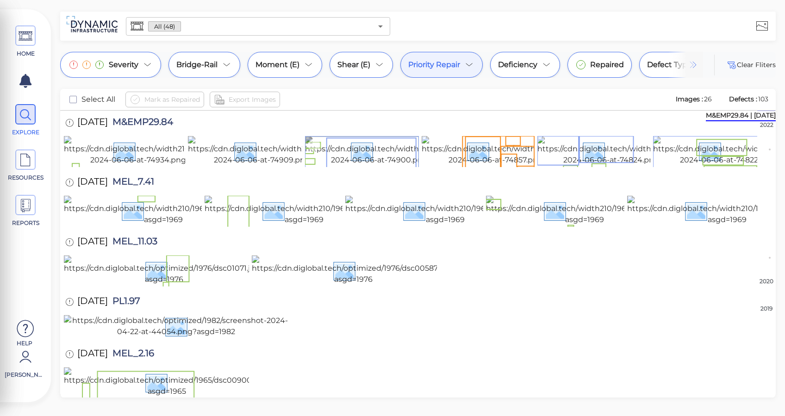
click at [392, 149] on img at bounding box center [401, 151] width 193 height 30
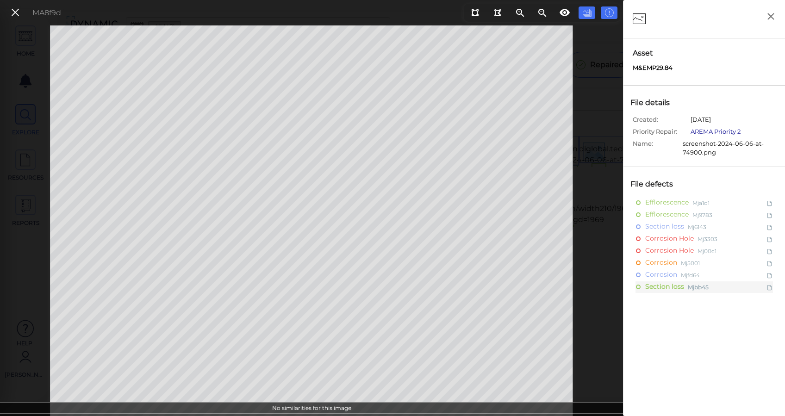
click at [728, 131] on link "AREMA Priority 2" at bounding box center [716, 131] width 50 height 7
drag, startPoint x: 700, startPoint y: 347, endPoint x: 694, endPoint y: 347, distance: 6.0
click at [700, 347] on div "Efflorescence Mja1d1 Efflorescence Mj9783 Section loss Mj6143 Corrosion Hole Mj…" at bounding box center [704, 357] width 152 height 321
click at [14, 41] on div "MA8f9d" at bounding box center [311, 220] width 623 height 391
drag, startPoint x: 13, startPoint y: 14, endPoint x: 50, endPoint y: 62, distance: 60.7
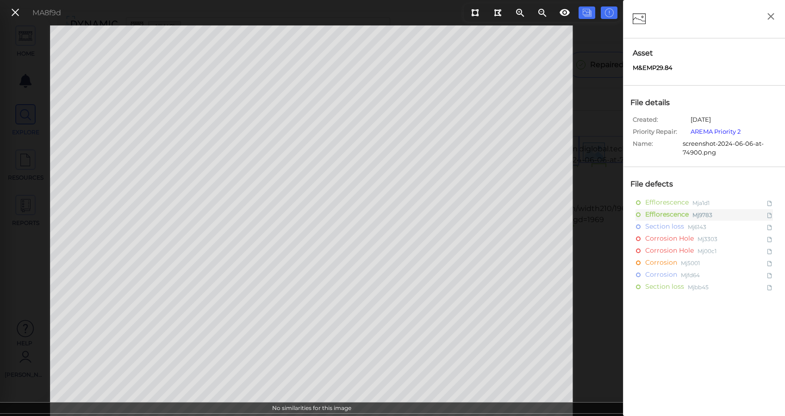
click at [13, 15] on icon at bounding box center [15, 12] width 10 height 12
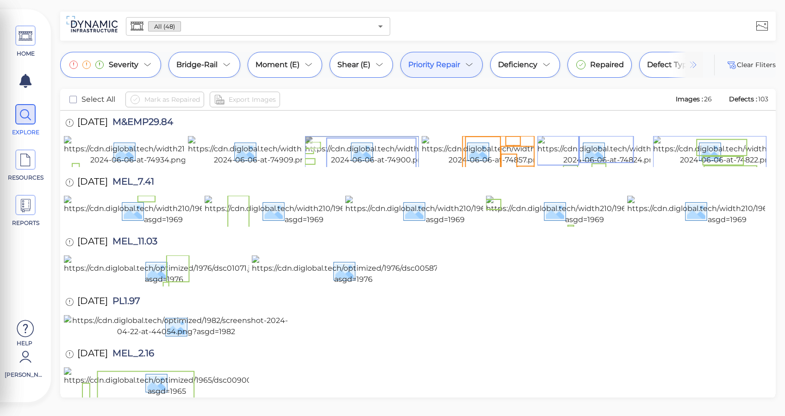
click at [360, 145] on img at bounding box center [401, 151] width 193 height 30
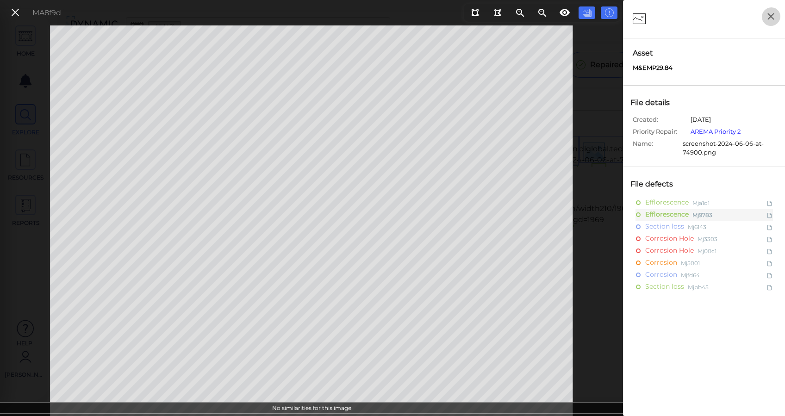
click at [767, 13] on icon "button" at bounding box center [771, 17] width 12 height 12
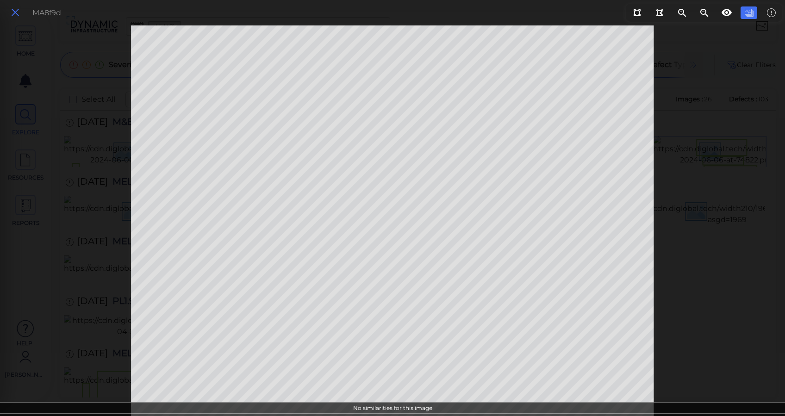
click at [23, 13] on div "MA8f9d" at bounding box center [34, 13] width 63 height 20
drag, startPoint x: 20, startPoint y: 17, endPoint x: 39, endPoint y: 33, distance: 24.9
click at [20, 17] on button at bounding box center [15, 12] width 16 height 13
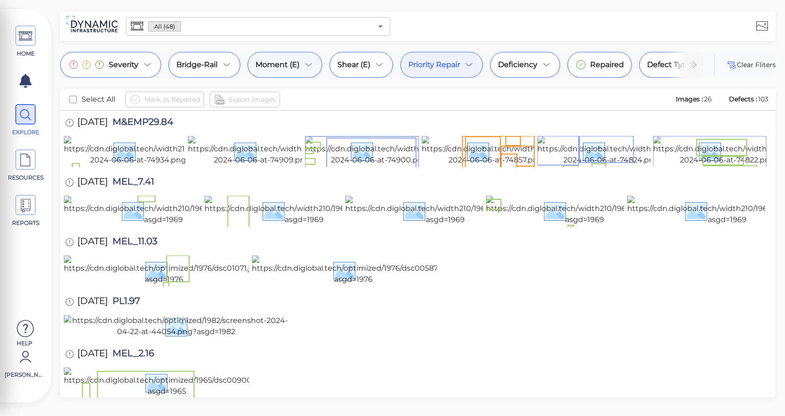
click at [307, 56] on div "Moment (E)" at bounding box center [285, 65] width 75 height 26
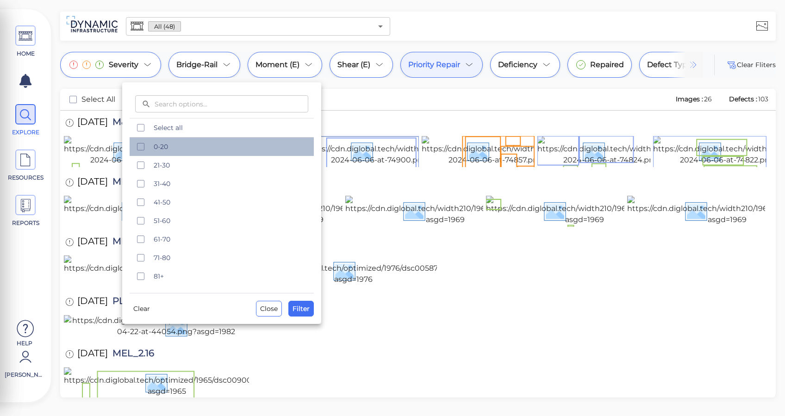
click at [161, 148] on span "0-20" at bounding box center [231, 146] width 155 height 9
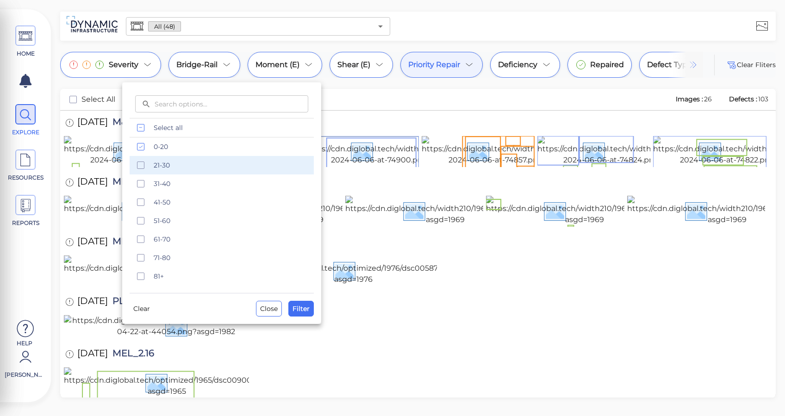
click at [158, 167] on span "21-30" at bounding box center [231, 165] width 155 height 9
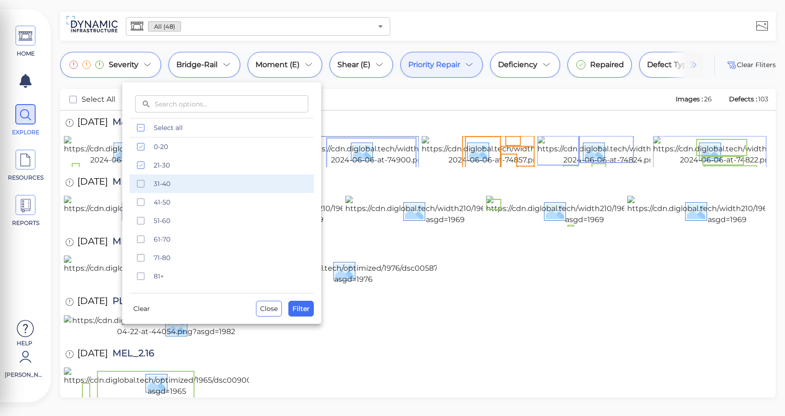
click at [157, 179] on span "31-40" at bounding box center [231, 183] width 155 height 9
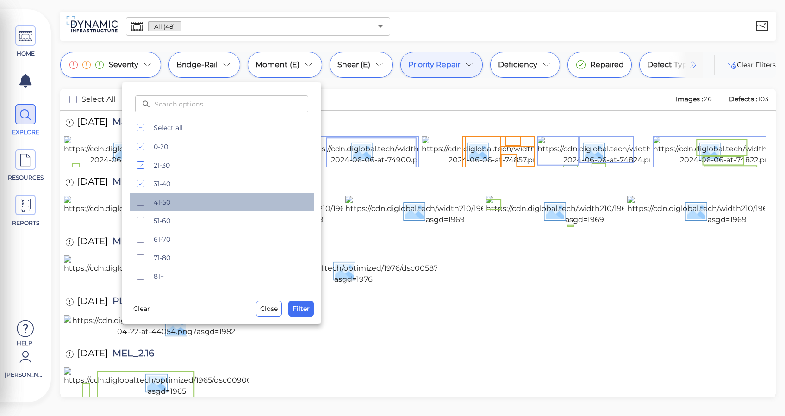
click at [155, 200] on span "41-50" at bounding box center [231, 202] width 155 height 9
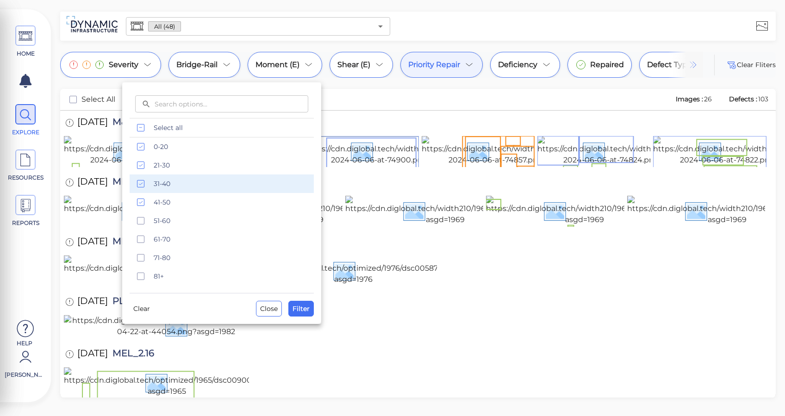
click at [163, 185] on span "31-40" at bounding box center [231, 183] width 155 height 9
drag, startPoint x: 304, startPoint y: 311, endPoint x: 407, endPoint y: 85, distance: 248.8
click at [404, 91] on div "​ ​ Select all 0-20 21-30 [PHONE_NUMBER] [PHONE_NUMBER] 71-80 81+ Clear Close F…" at bounding box center [392, 210] width 785 height 411
click at [407, 81] on div at bounding box center [392, 208] width 785 height 416
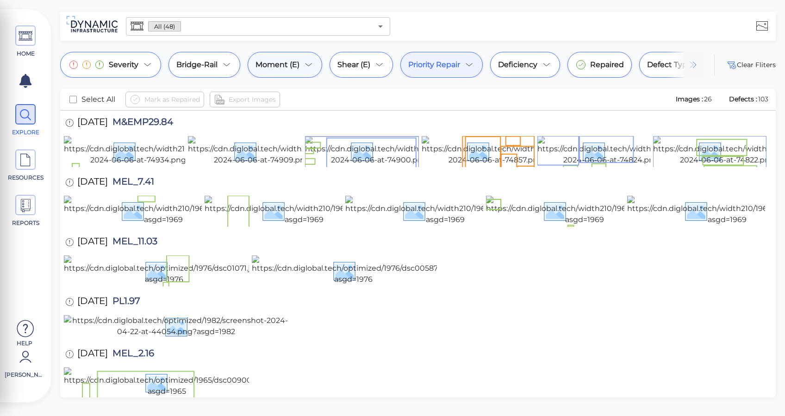
click at [312, 63] on icon at bounding box center [308, 64] width 11 height 11
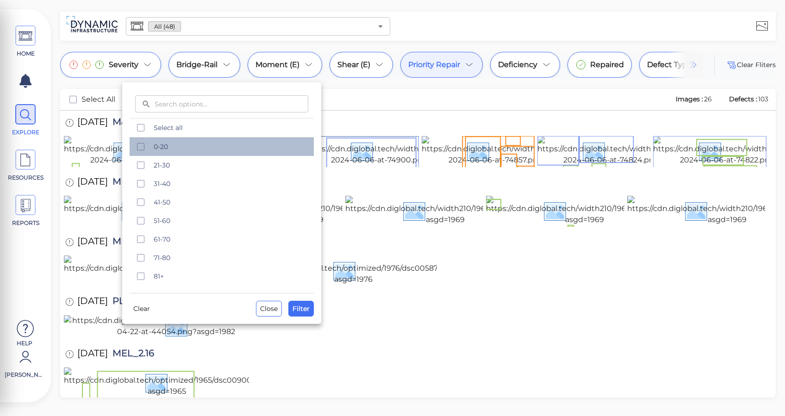
click at [176, 143] on span "0-20" at bounding box center [231, 146] width 155 height 9
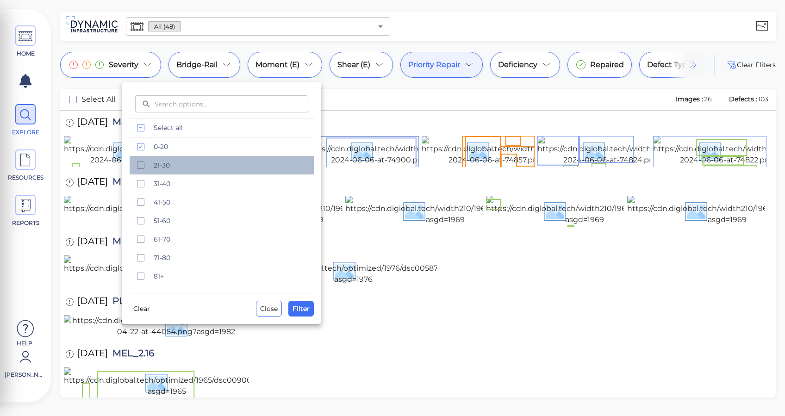
click at [163, 161] on span "21-30" at bounding box center [231, 165] width 155 height 9
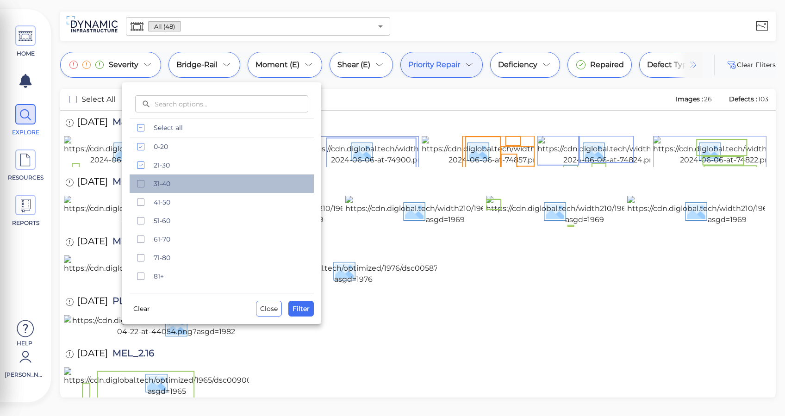
click at [162, 179] on div "31-40" at bounding box center [222, 183] width 184 height 19
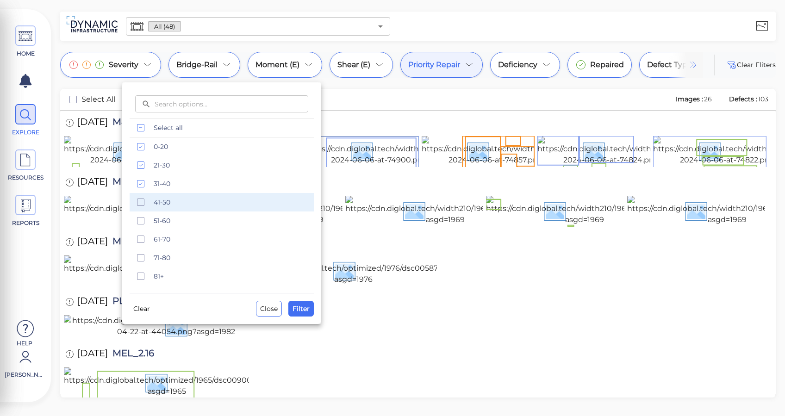
click at [167, 205] on span "41-50" at bounding box center [231, 202] width 155 height 9
click at [206, 205] on span "41-50" at bounding box center [231, 202] width 155 height 9
drag, startPoint x: 305, startPoint y: 305, endPoint x: 310, endPoint y: 293, distance: 13.7
click at [305, 305] on span "Filter" at bounding box center [301, 308] width 17 height 11
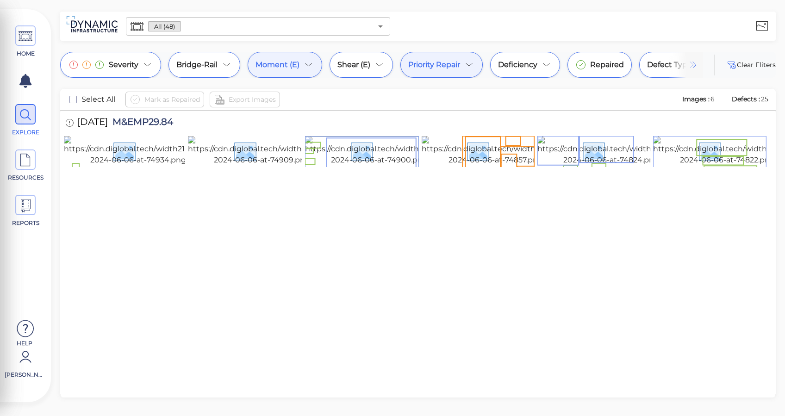
click at [307, 60] on icon at bounding box center [308, 64] width 11 height 11
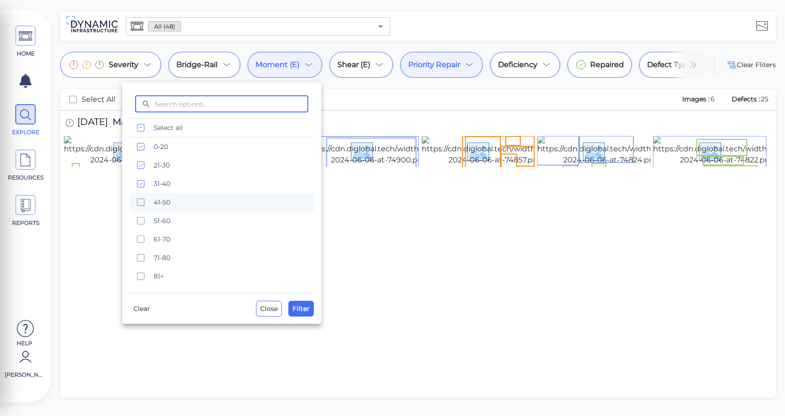
click at [144, 202] on rect "checkbox" at bounding box center [140, 202] width 7 height 7
click at [298, 307] on span "Filter" at bounding box center [301, 308] width 17 height 11
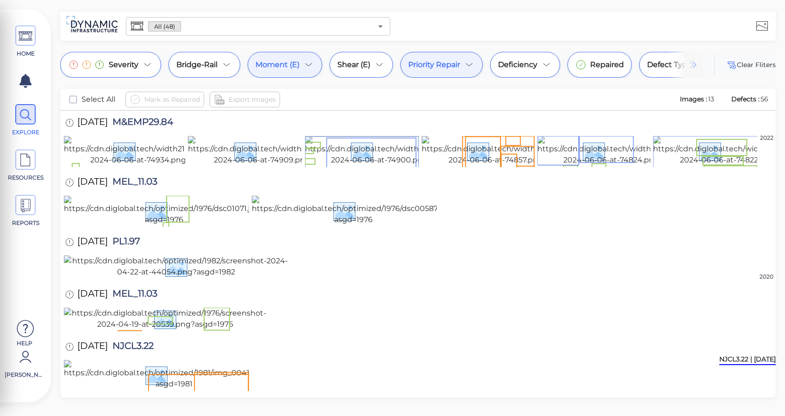
click at [315, 58] on div "Moment (E)" at bounding box center [285, 65] width 75 height 26
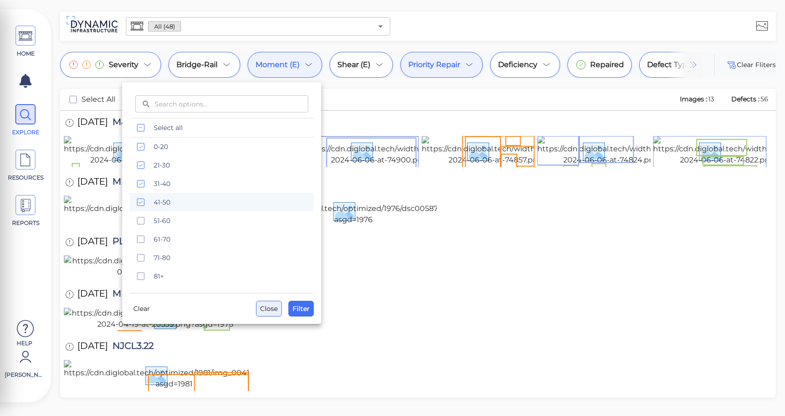
click at [267, 311] on span "Close" at bounding box center [269, 308] width 18 height 11
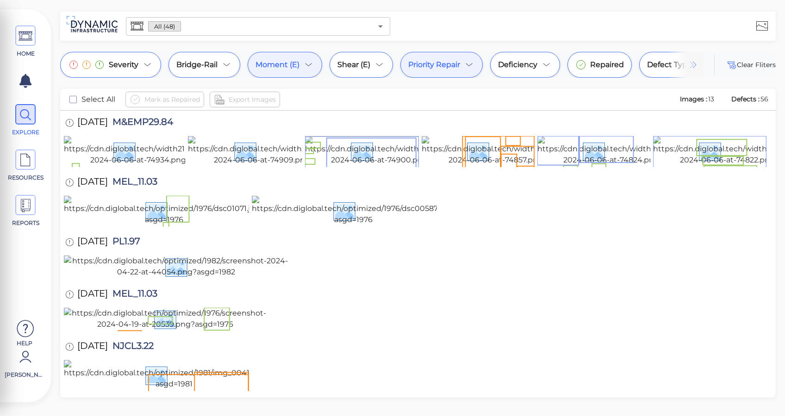
click at [295, 73] on div "Moment (E)" at bounding box center [285, 65] width 75 height 26
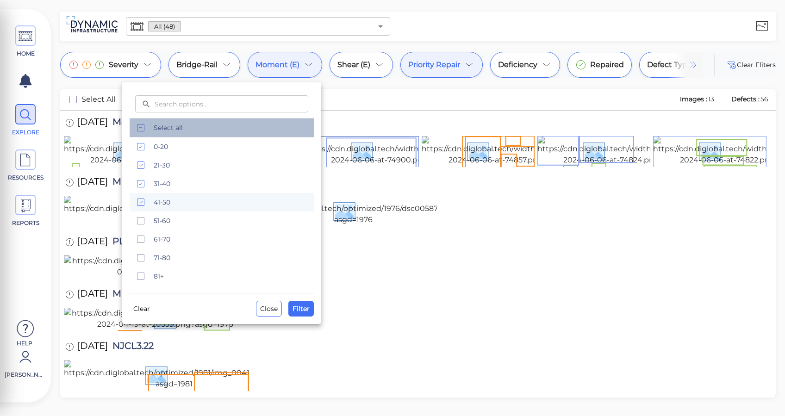
click at [170, 127] on span "Select all" at bounding box center [231, 127] width 155 height 9
click at [181, 121] on div "Select all" at bounding box center [222, 127] width 184 height 19
drag, startPoint x: 297, startPoint y: 307, endPoint x: 368, endPoint y: 156, distance: 167.3
click at [298, 308] on span "Filter" at bounding box center [301, 308] width 17 height 11
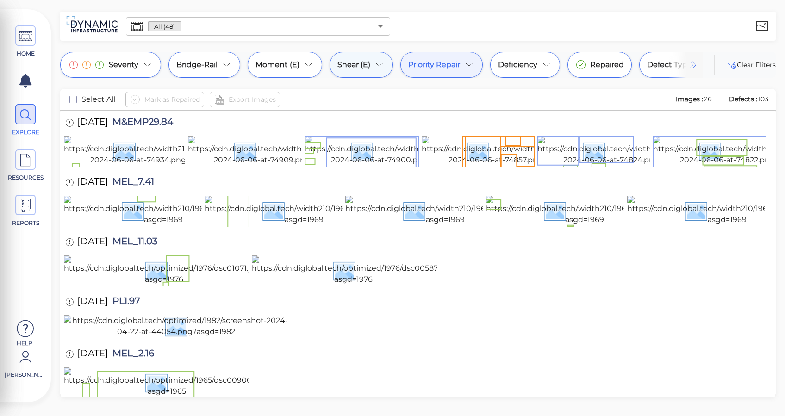
click at [367, 63] on span "Shear (E)" at bounding box center [353, 64] width 33 height 11
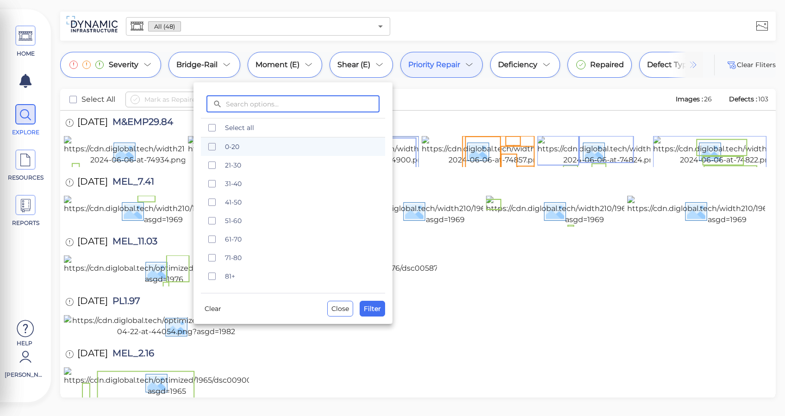
click at [214, 147] on icon "checkbox" at bounding box center [211, 146] width 11 height 11
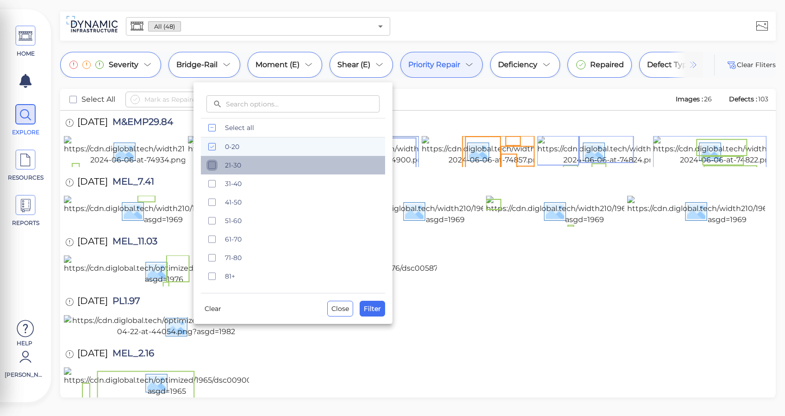
click at [212, 167] on icon "checkbox" at bounding box center [211, 165] width 11 height 11
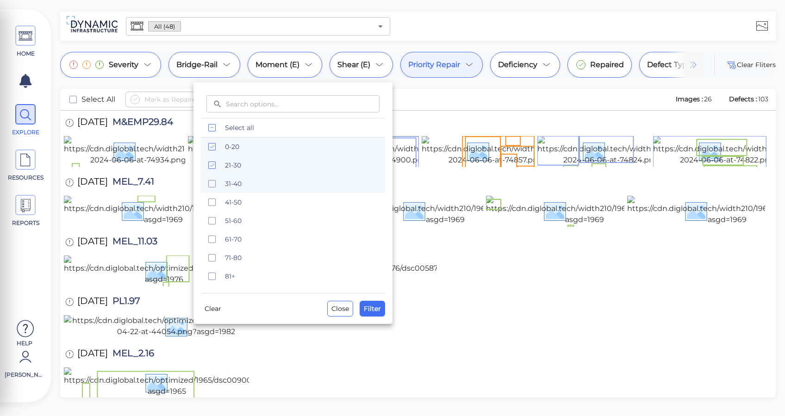
click at [213, 187] on icon "checkbox" at bounding box center [211, 183] width 11 height 11
click at [372, 305] on span "Filter" at bounding box center [372, 308] width 17 height 11
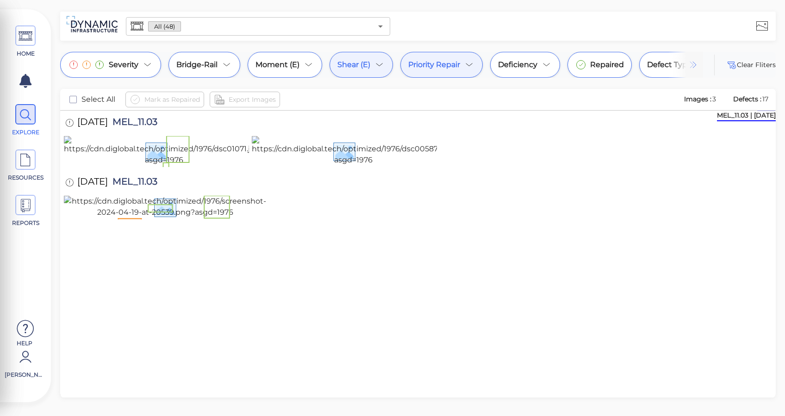
click at [368, 70] on div "Shear (E)" at bounding box center [361, 65] width 63 height 26
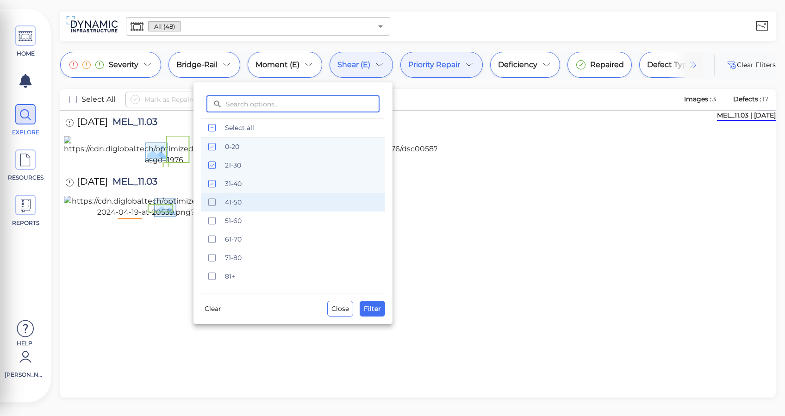
click at [239, 198] on span "41-50" at bounding box center [302, 202] width 155 height 9
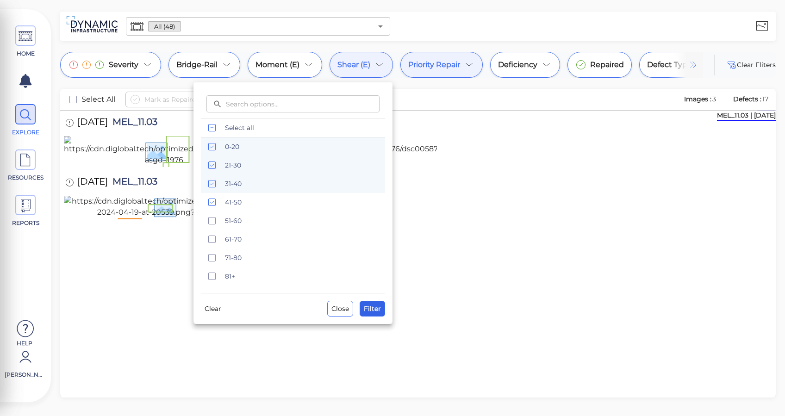
click at [373, 305] on span "Filter" at bounding box center [372, 308] width 17 height 11
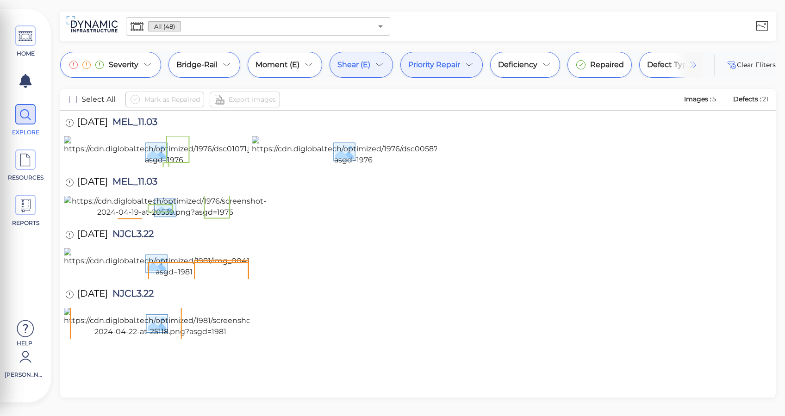
click at [366, 69] on span "Shear (E)" at bounding box center [353, 64] width 33 height 11
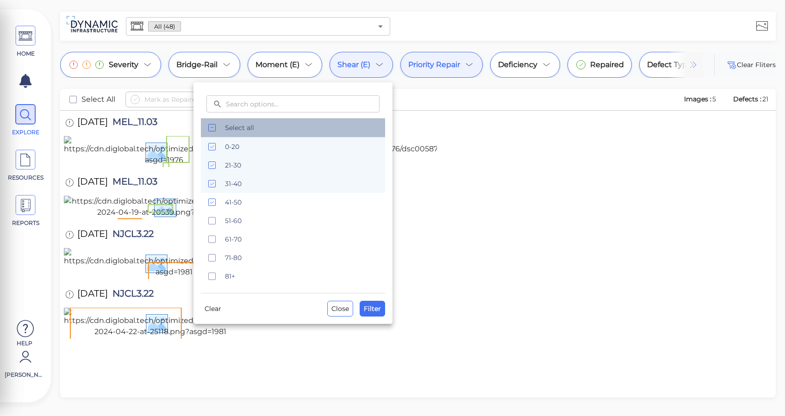
click at [227, 127] on span "Select all" at bounding box center [302, 127] width 155 height 9
click at [210, 122] on div "Select all" at bounding box center [293, 127] width 184 height 19
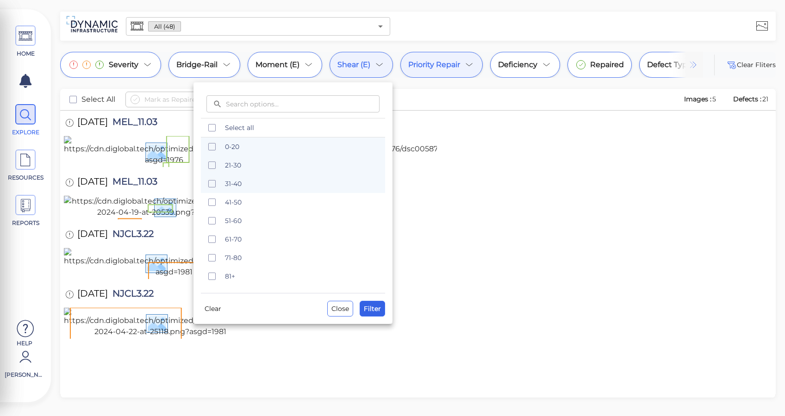
click at [368, 306] on span "Filter" at bounding box center [372, 308] width 17 height 11
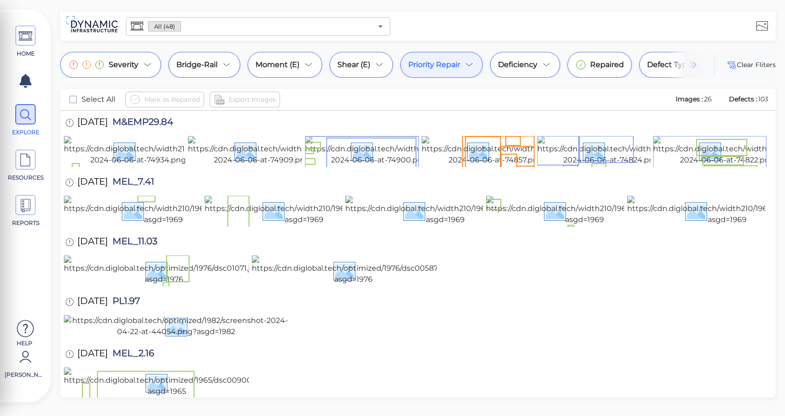
click at [433, 74] on div "Priority Repair" at bounding box center [441, 65] width 82 height 26
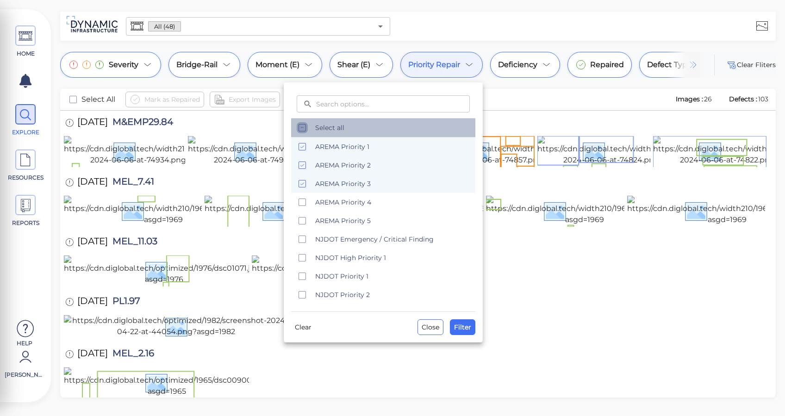
click at [307, 130] on icon "checkbox" at bounding box center [302, 127] width 11 height 11
click at [312, 126] on div "Select all" at bounding box center [383, 127] width 184 height 19
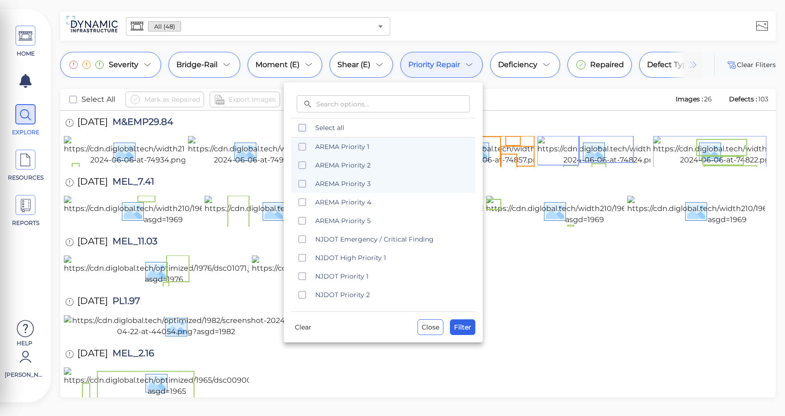
click at [466, 330] on span "Filter" at bounding box center [462, 327] width 17 height 11
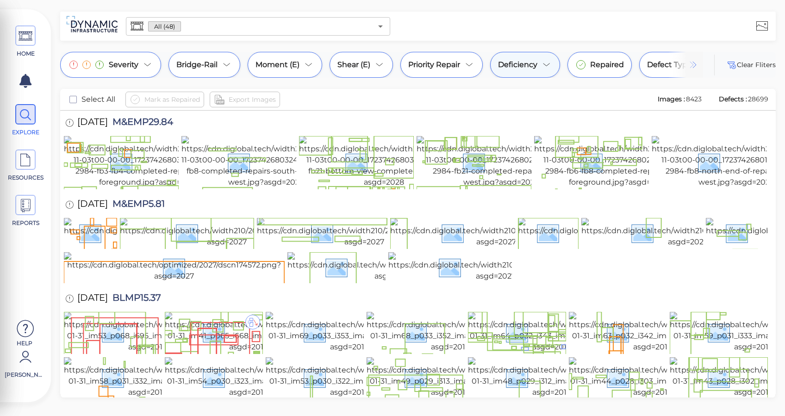
click at [534, 71] on div "Deficiency" at bounding box center [525, 65] width 70 height 26
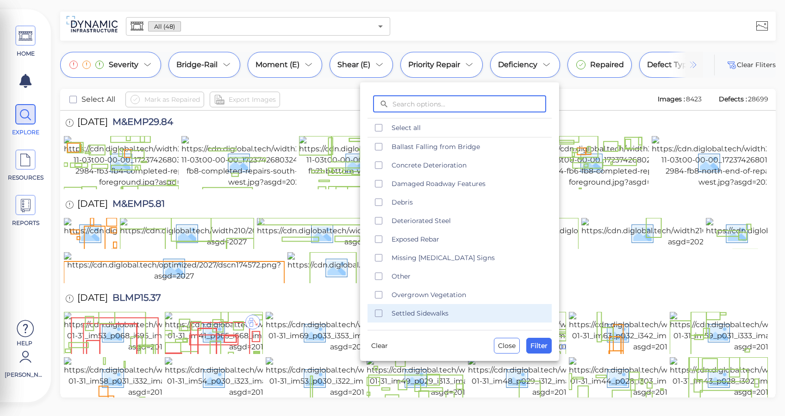
click at [415, 309] on span "Settled Sidewalks" at bounding box center [469, 313] width 155 height 9
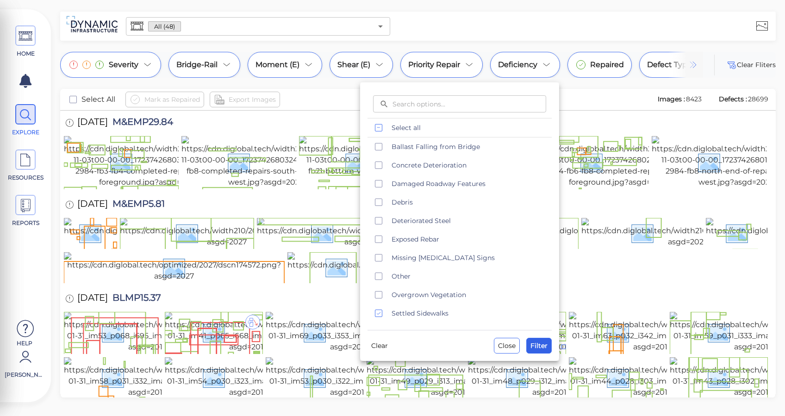
click at [540, 345] on span "Filter" at bounding box center [538, 345] width 17 height 11
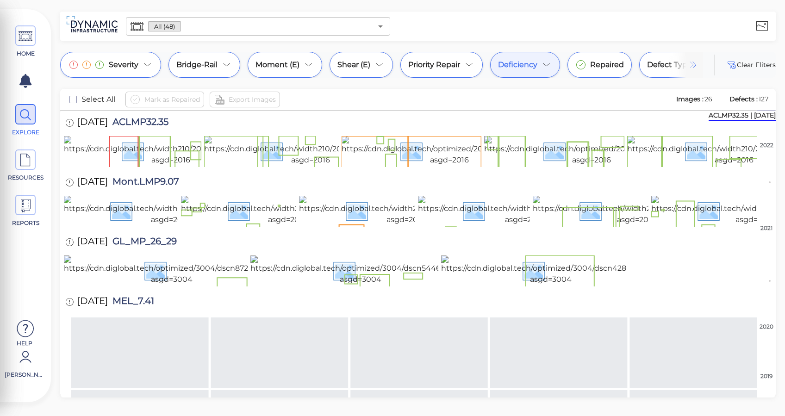
click at [443, 48] on div "HOME EXPLORE RESOURCES REPORTS Help [PERSON_NAME] How to My Display Settings Hi…" at bounding box center [392, 208] width 785 height 416
click at [441, 62] on span "Priority Repair" at bounding box center [434, 64] width 52 height 11
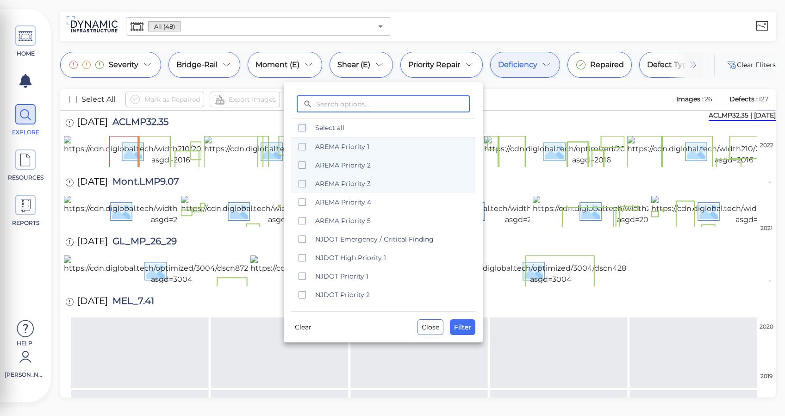
click at [306, 148] on icon "checkbox" at bounding box center [302, 146] width 11 height 11
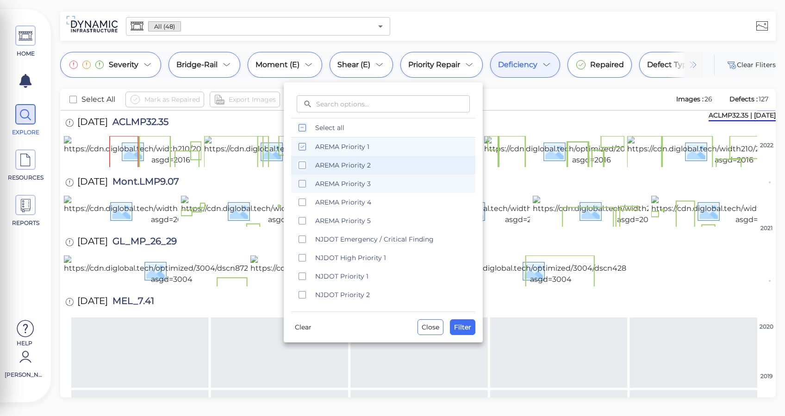
click at [310, 170] on div "AREMA Priority 2" at bounding box center [383, 165] width 184 height 19
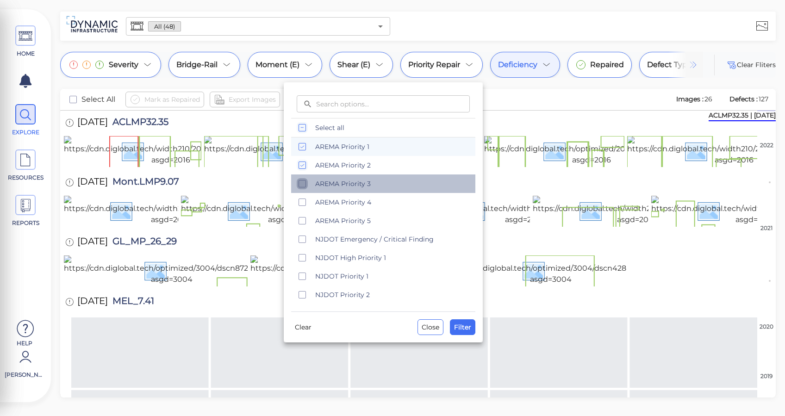
click at [306, 185] on icon "checkbox" at bounding box center [302, 183] width 11 height 11
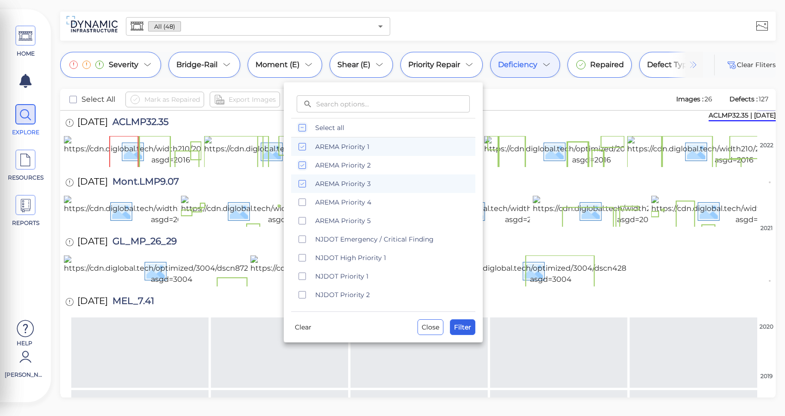
click at [471, 333] on button "Filter" at bounding box center [462, 327] width 25 height 16
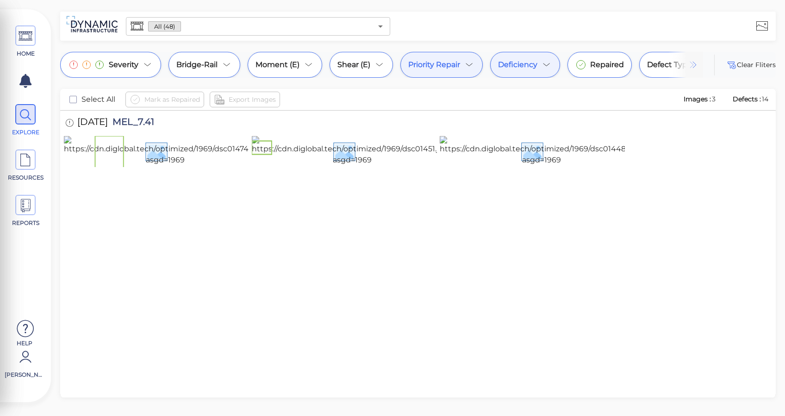
click at [473, 69] on icon at bounding box center [469, 64] width 11 height 11
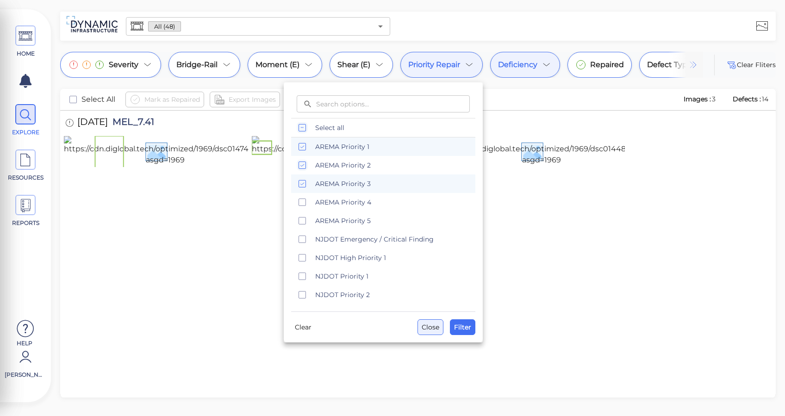
click at [435, 330] on span "Close" at bounding box center [431, 327] width 18 height 11
